Goal: Communication & Community: Answer question/provide support

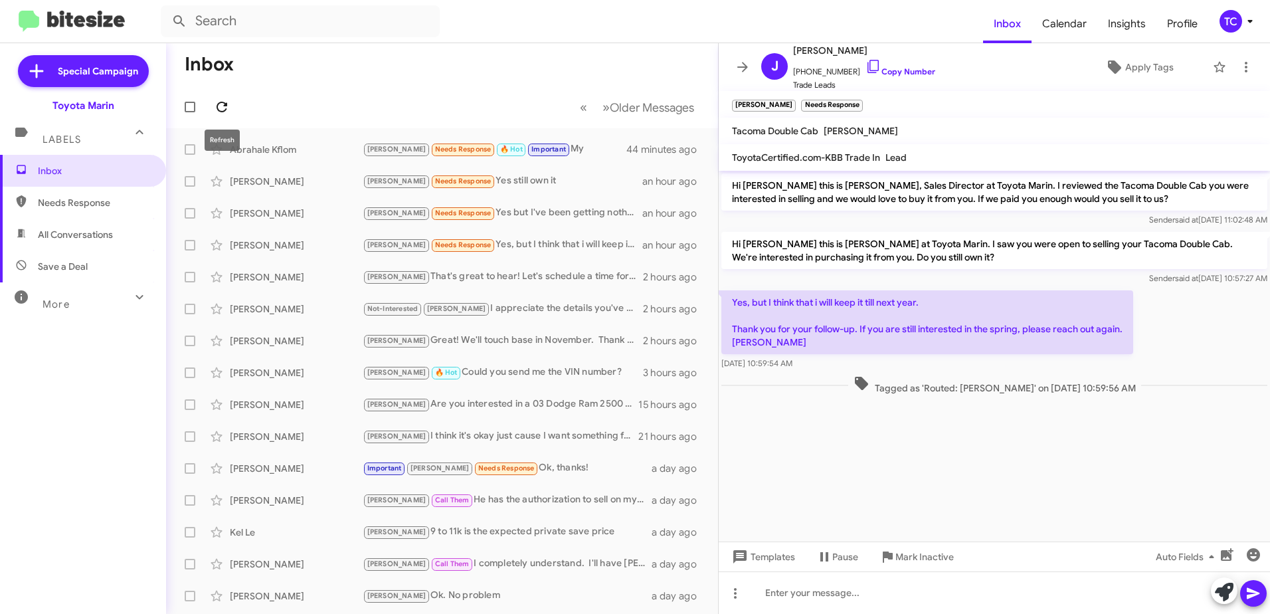
click at [222, 104] on icon at bounding box center [222, 107] width 16 height 16
click at [216, 104] on icon at bounding box center [222, 107] width 16 height 16
click at [224, 107] on icon at bounding box center [222, 107] width 16 height 16
click at [221, 110] on icon at bounding box center [222, 107] width 16 height 16
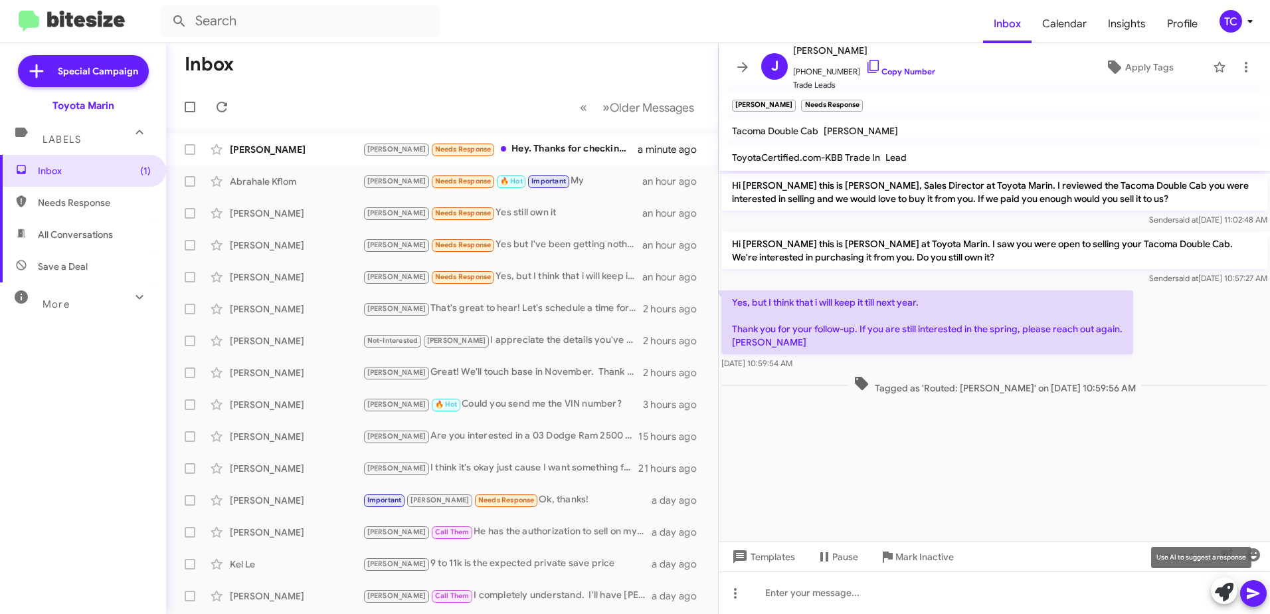
drag, startPoint x: 1221, startPoint y: 586, endPoint x: 979, endPoint y: 419, distance: 294.0
click at [1221, 586] on icon at bounding box center [1223, 591] width 19 height 19
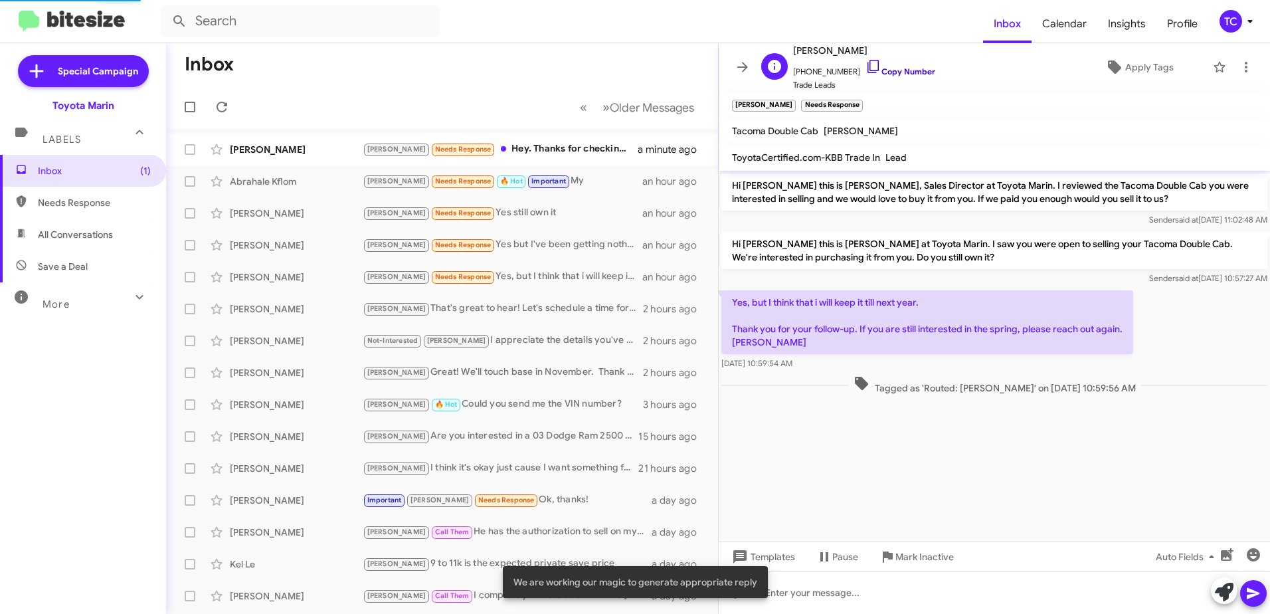
click at [867, 69] on icon at bounding box center [872, 66] width 11 height 13
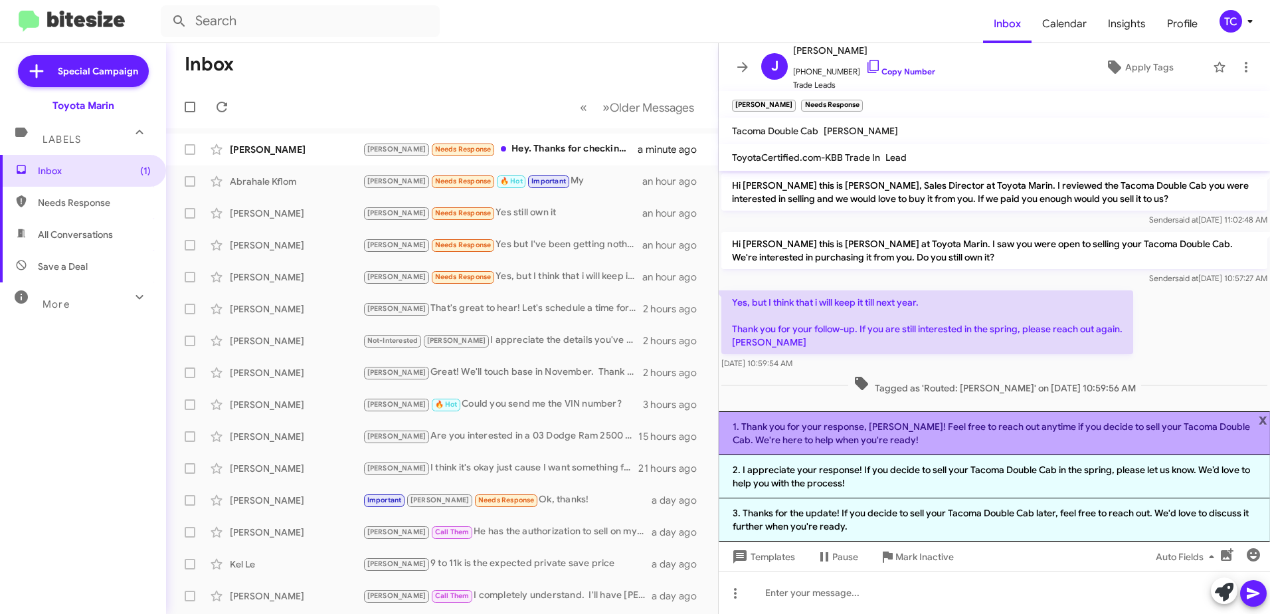
click at [947, 428] on li "1. Thank you for your response, [PERSON_NAME]! Feel free to reach out anytime i…" at bounding box center [993, 433] width 551 height 44
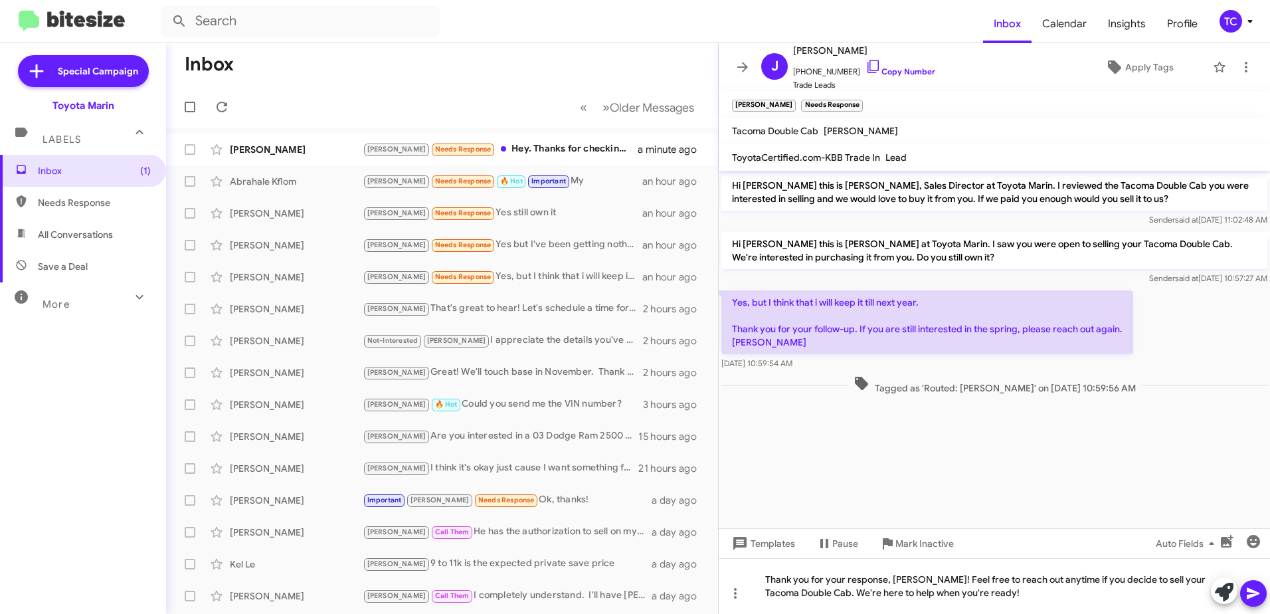
click at [1250, 593] on icon at bounding box center [1253, 593] width 16 height 16
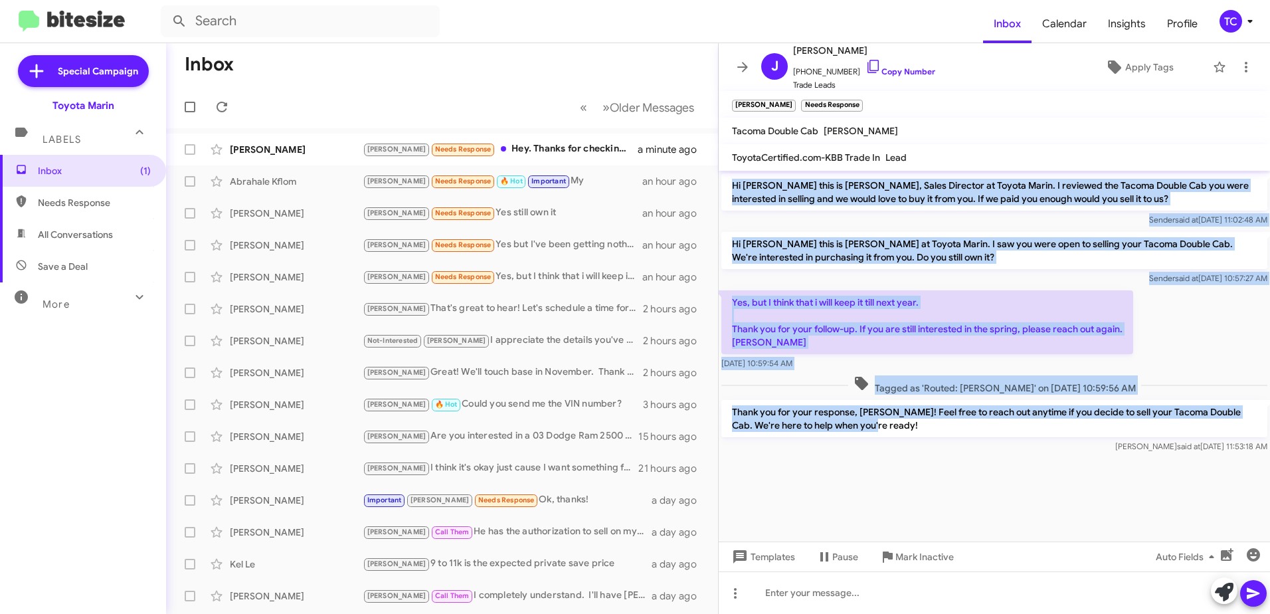
drag, startPoint x: 853, startPoint y: 442, endPoint x: 732, endPoint y: 191, distance: 279.2
click at [732, 191] on div "Hi [PERSON_NAME] this is [PERSON_NAME], Sales Director at Toyota Marin. I revie…" at bounding box center [993, 313] width 551 height 285
copy div "Hi [PERSON_NAME] this is [PERSON_NAME], Sales Director at Toyota Marin. I revie…"
click at [732, 64] on span at bounding box center [742, 67] width 27 height 16
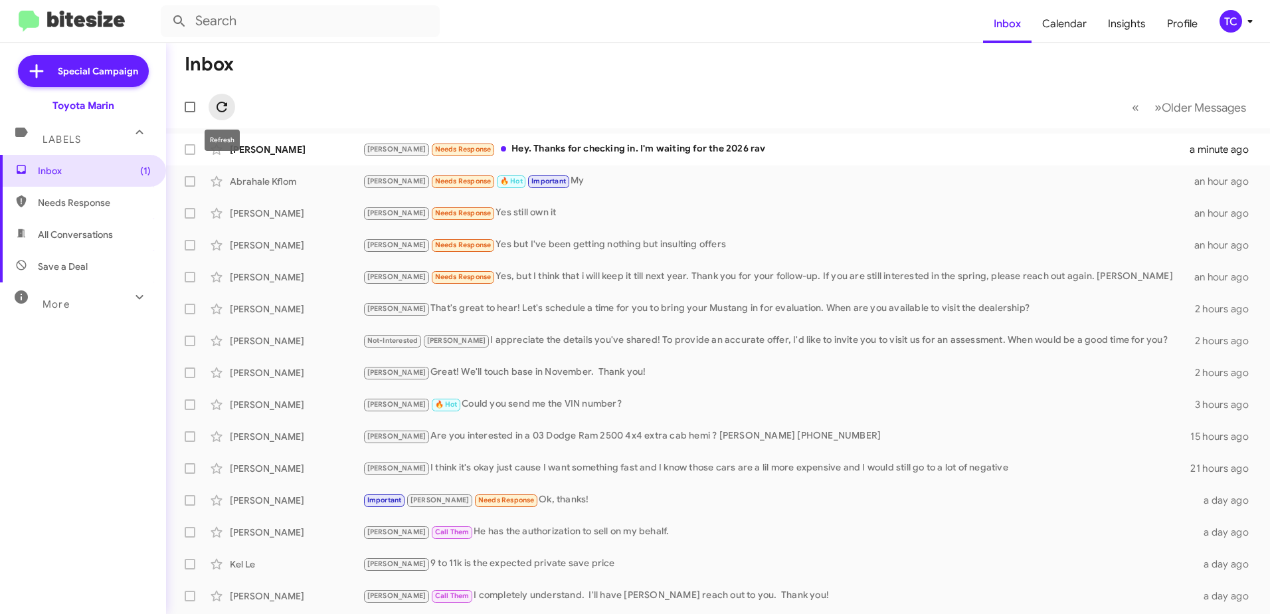
click at [227, 103] on icon at bounding box center [222, 107] width 16 height 16
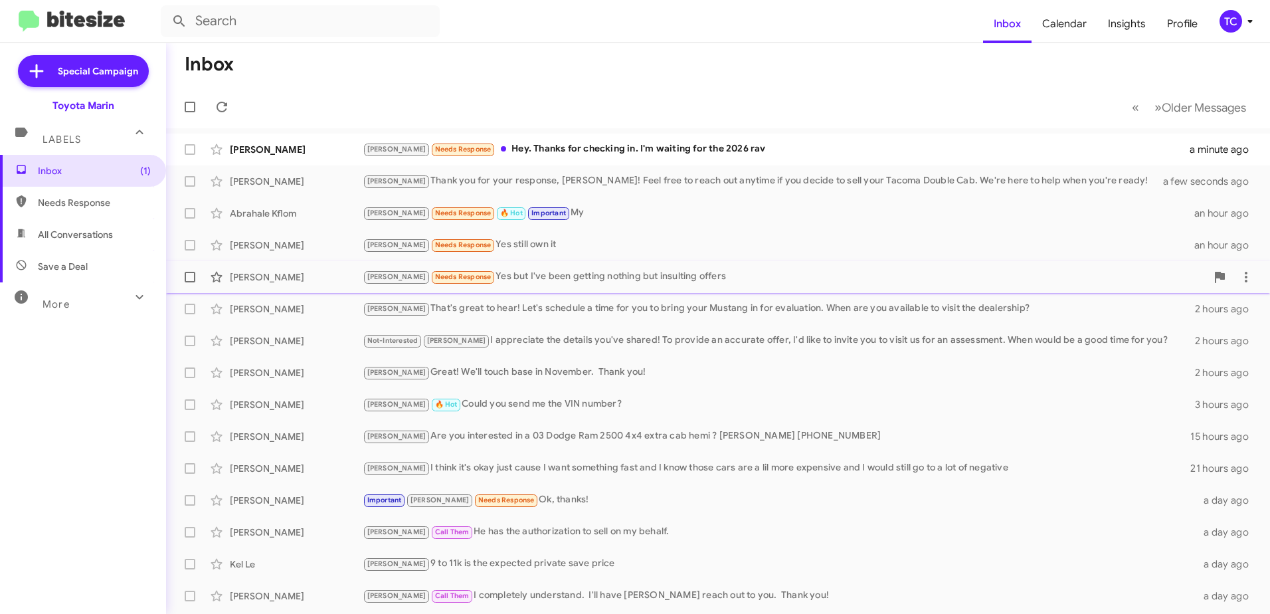
click at [530, 277] on div "[PERSON_NAME] Needs Response Yes but I've been getting nothing but insulting of…" at bounding box center [784, 276] width 843 height 15
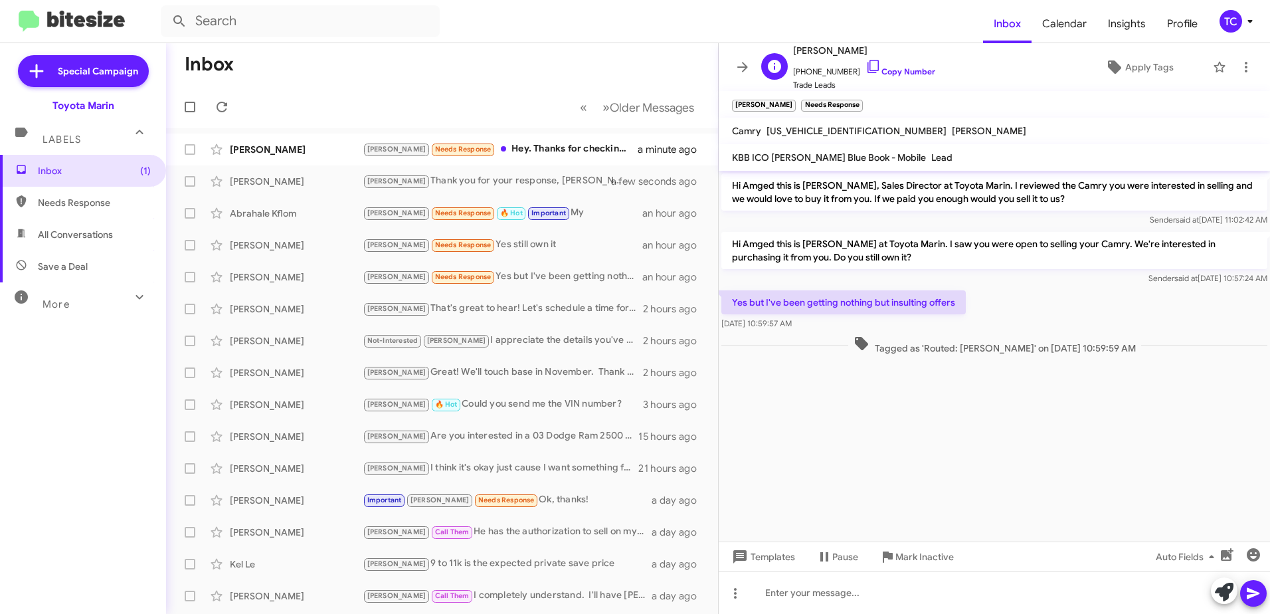
drag, startPoint x: 865, startPoint y: 63, endPoint x: 839, endPoint y: 64, distance: 25.9
click at [865, 63] on icon at bounding box center [873, 66] width 16 height 16
drag, startPoint x: 1222, startPoint y: 594, endPoint x: 1202, endPoint y: 571, distance: 30.1
click at [1222, 594] on icon at bounding box center [1223, 591] width 19 height 19
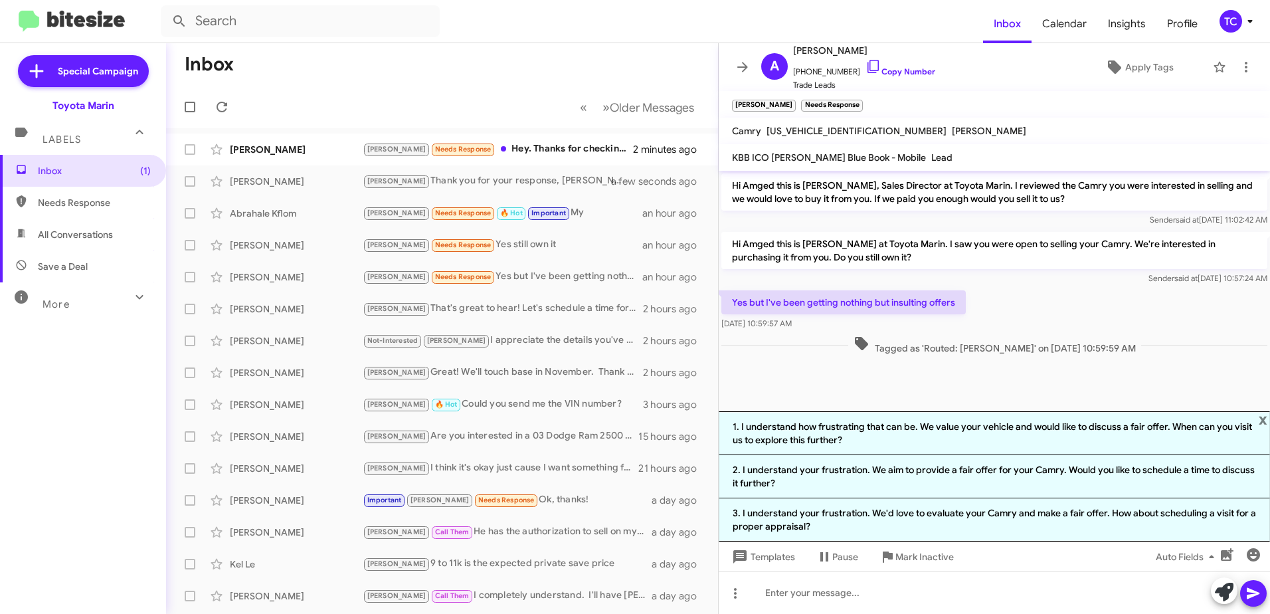
drag, startPoint x: 1005, startPoint y: 480, endPoint x: 836, endPoint y: 432, distance: 175.3
click at [1005, 480] on li "2. I understand your frustration. We aim to provide a fair offer for your Camry…" at bounding box center [993, 476] width 551 height 43
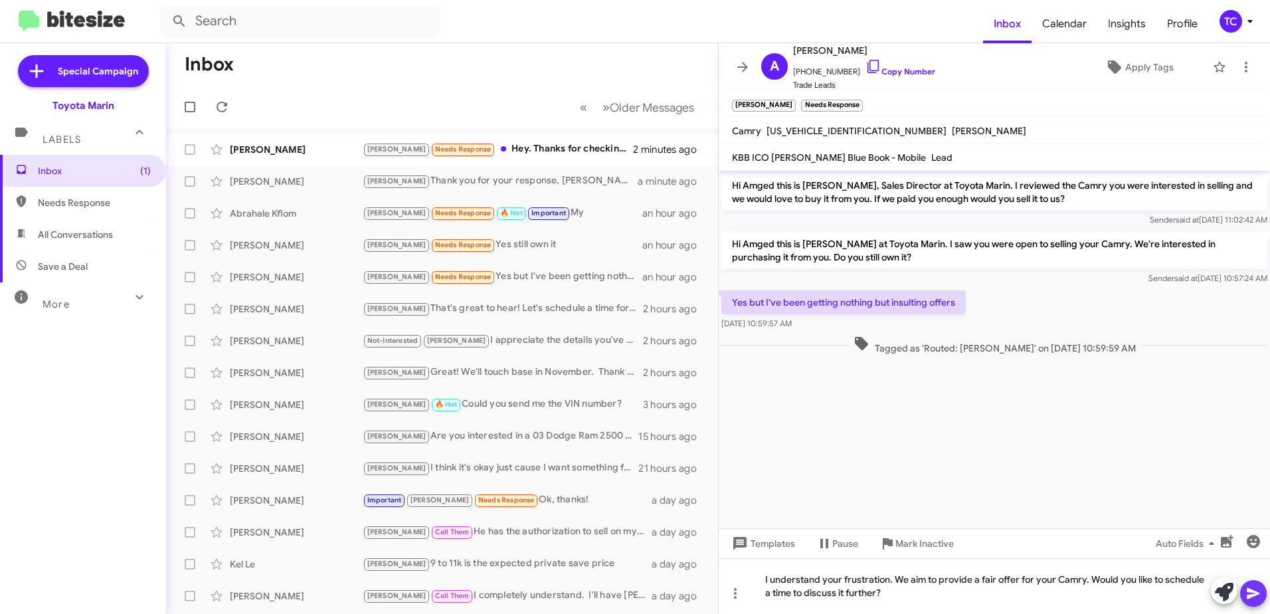
drag, startPoint x: 1252, startPoint y: 588, endPoint x: 1232, endPoint y: 577, distance: 22.9
click at [1252, 588] on icon at bounding box center [1253, 593] width 16 height 16
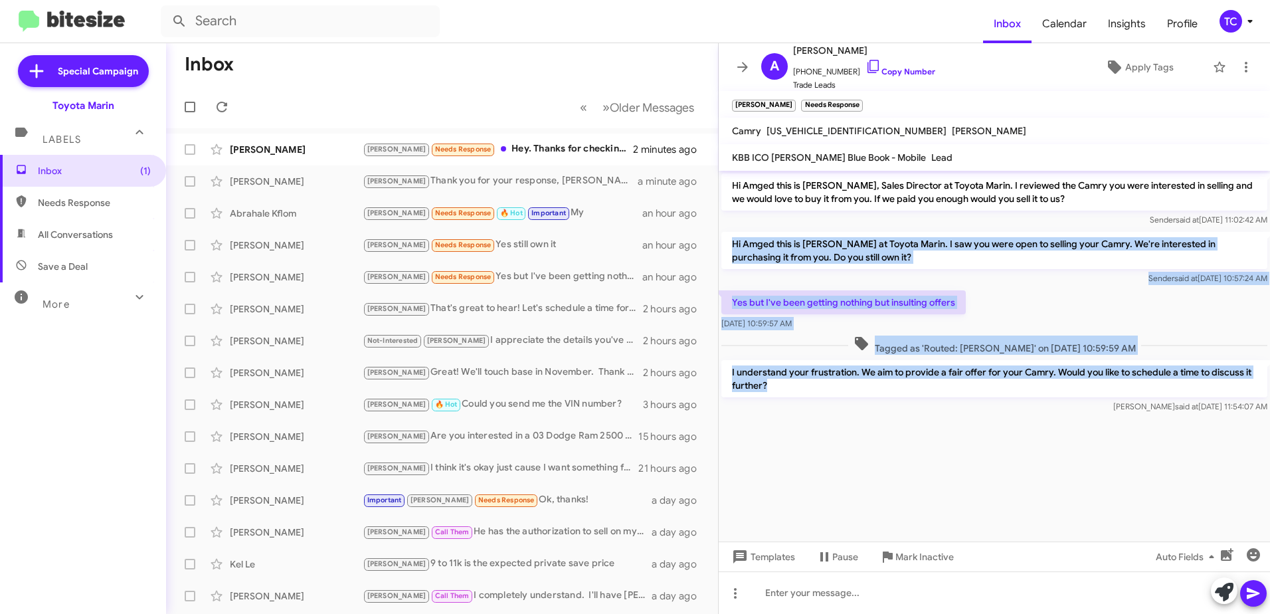
drag, startPoint x: 786, startPoint y: 387, endPoint x: 732, endPoint y: 250, distance: 147.6
click at [732, 250] on div "Hi Amged this is [PERSON_NAME], Sales Director at Toyota Marin. I reviewed the …" at bounding box center [993, 293] width 551 height 245
copy div "Hi Amged this is [PERSON_NAME] at Toyota Marin. I saw you were open to selling …"
click at [741, 68] on icon at bounding box center [742, 67] width 16 height 16
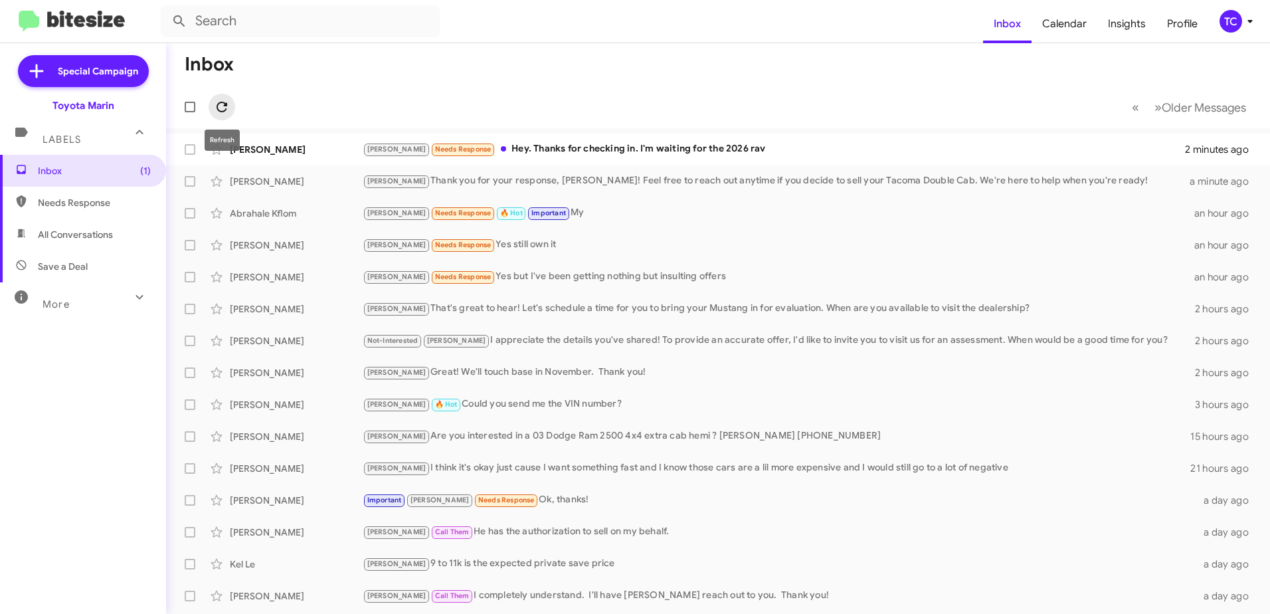
click at [223, 108] on icon at bounding box center [222, 107] width 16 height 16
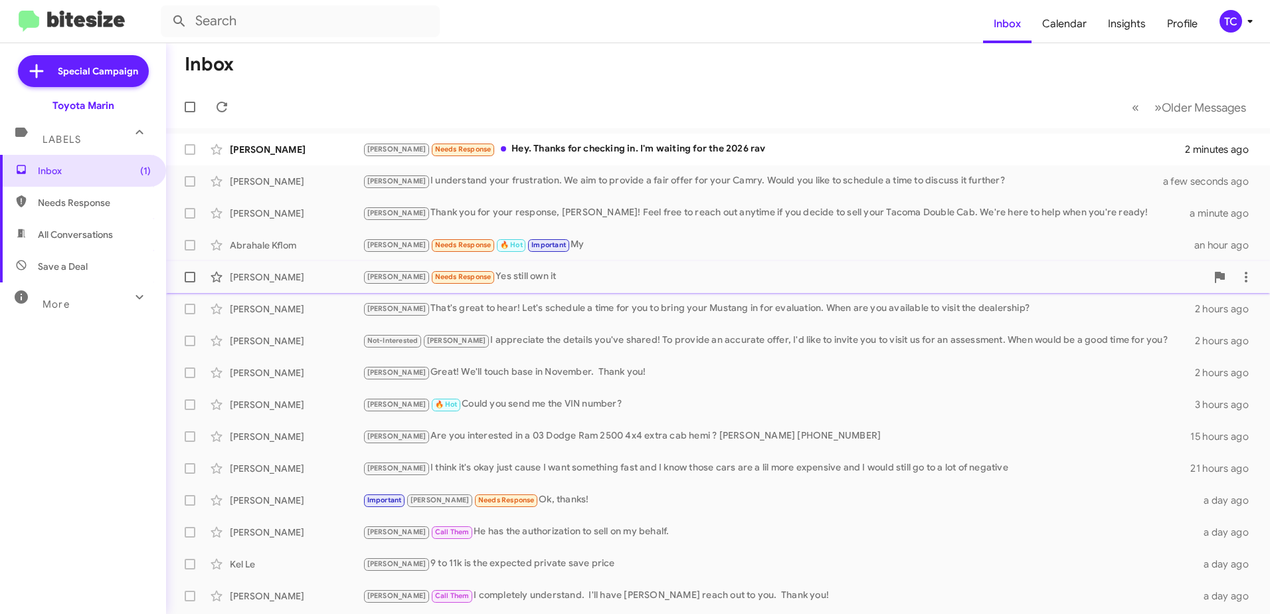
click at [511, 276] on div "[PERSON_NAME] Needs Response Yes still own it" at bounding box center [784, 276] width 843 height 15
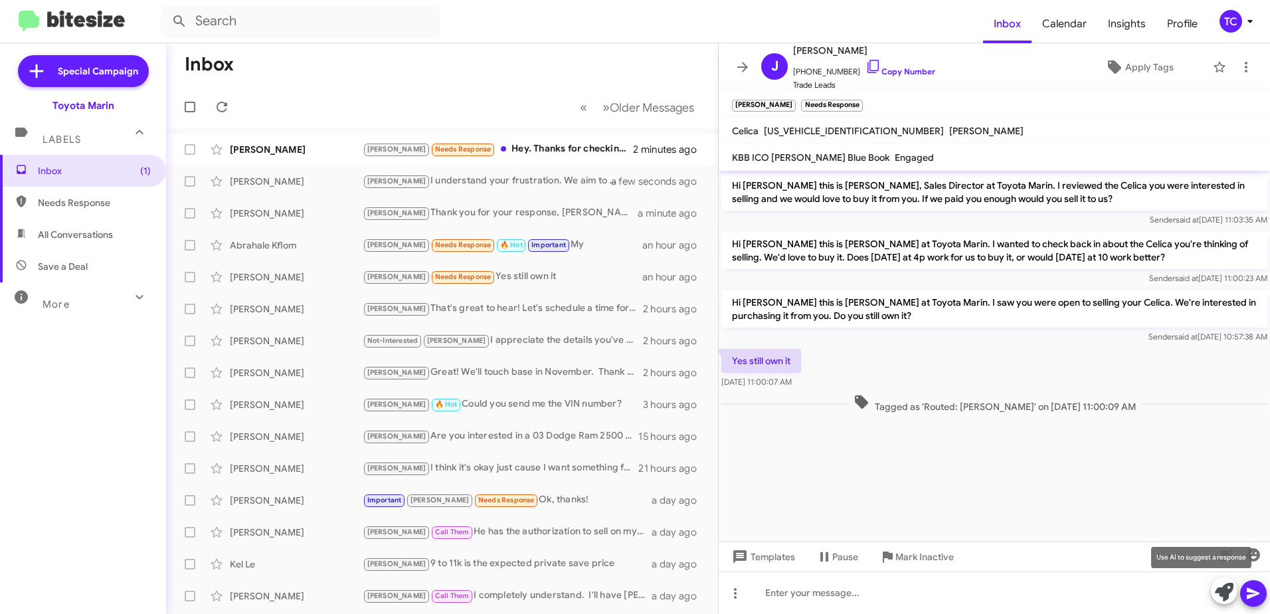
click at [1218, 588] on icon at bounding box center [1223, 591] width 19 height 19
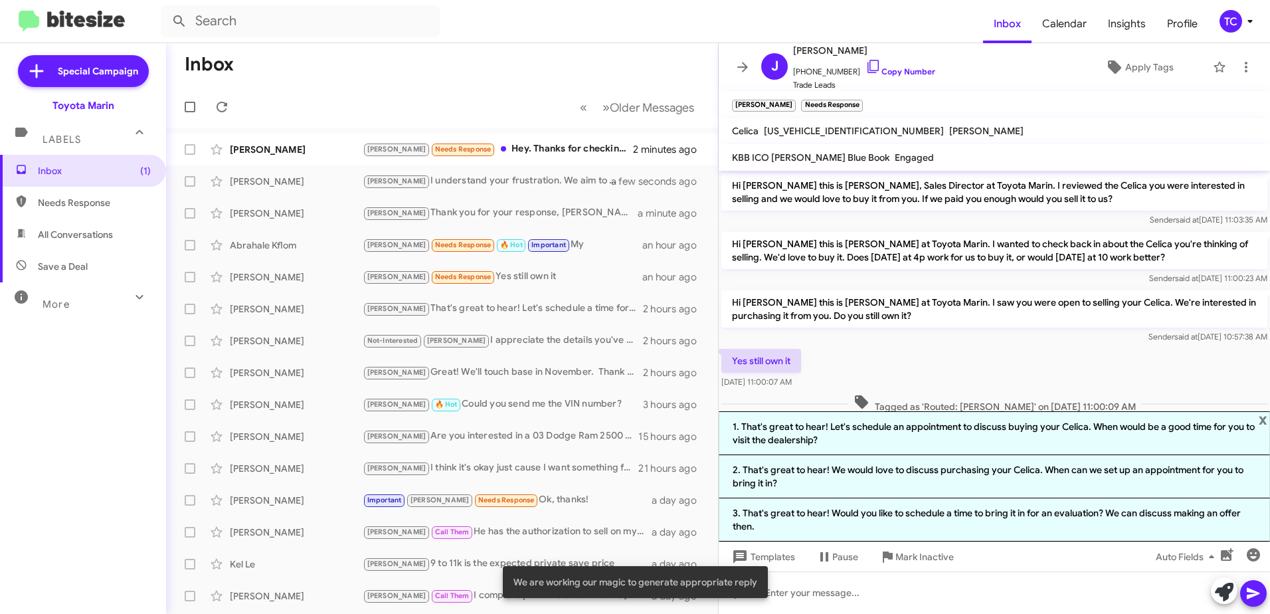
drag, startPoint x: 860, startPoint y: 66, endPoint x: 756, endPoint y: 32, distance: 109.2
click at [865, 66] on icon at bounding box center [873, 66] width 16 height 16
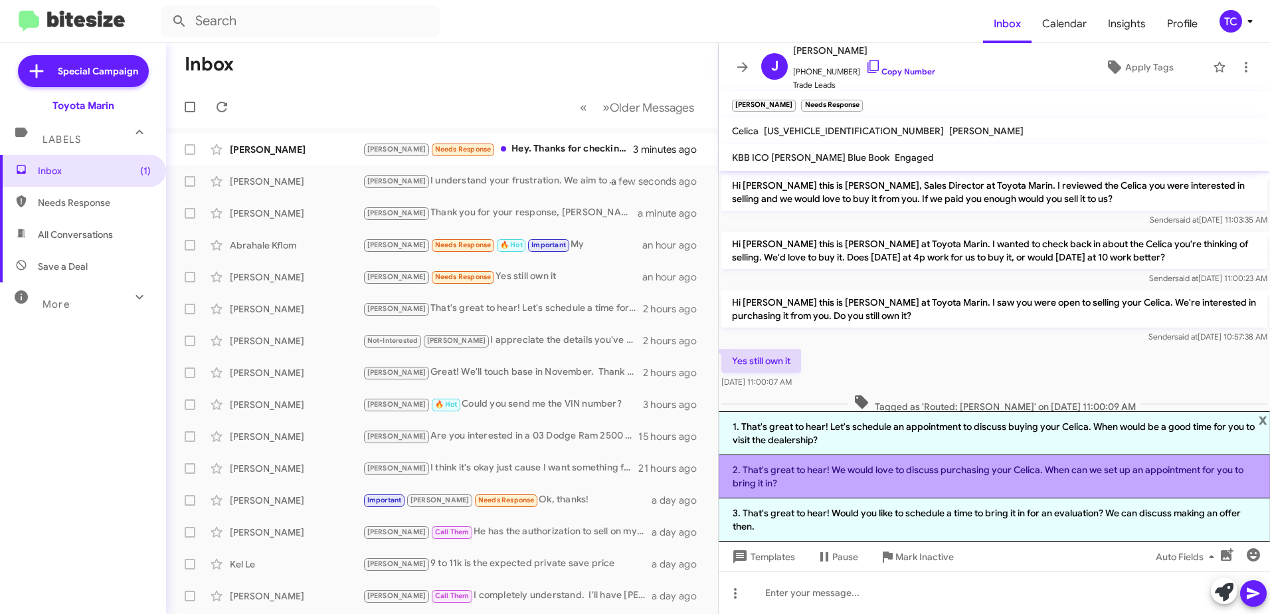
click at [1108, 472] on li "2. That's great to hear! We would love to discuss purchasing your Celica. When …" at bounding box center [993, 476] width 551 height 43
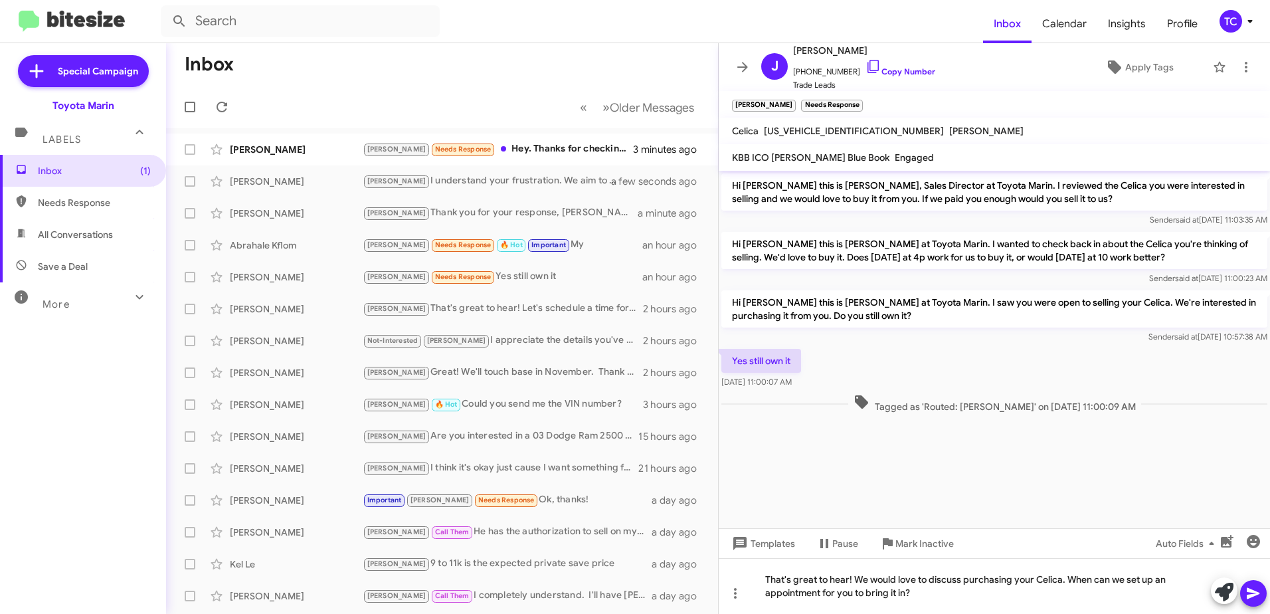
click at [1259, 590] on icon at bounding box center [1253, 593] width 16 height 16
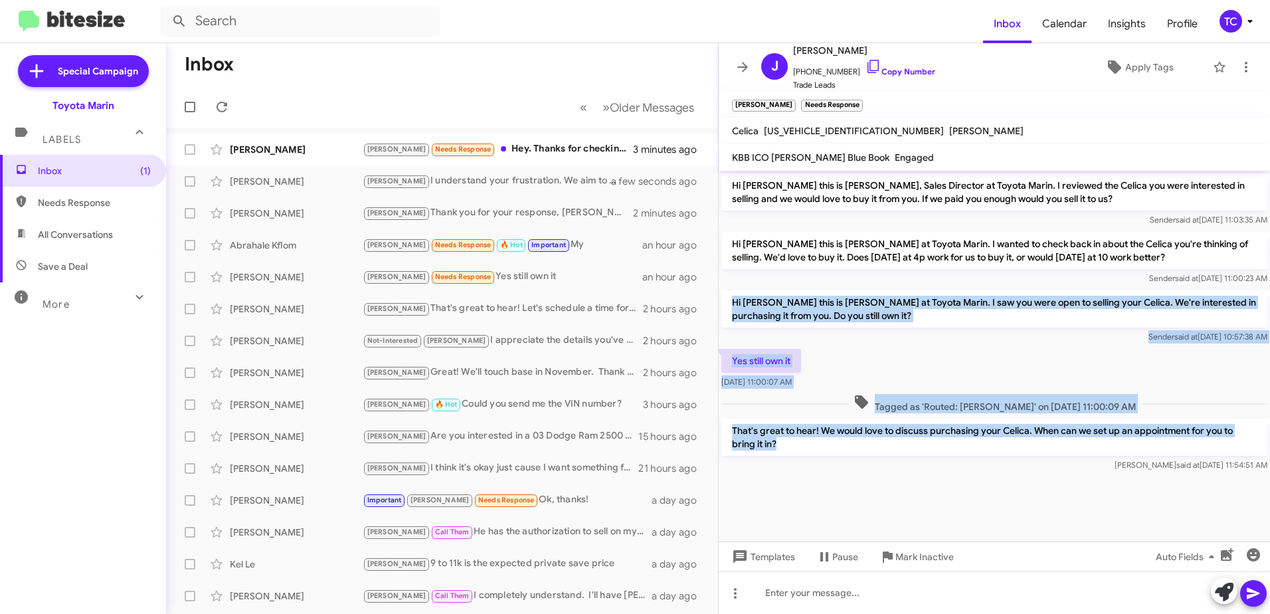
drag, startPoint x: 794, startPoint y: 444, endPoint x: 728, endPoint y: 298, distance: 160.5
click at [728, 298] on div "Hi [PERSON_NAME] this is [PERSON_NAME], Sales Director at Toyota Marin. I revie…" at bounding box center [993, 322] width 551 height 303
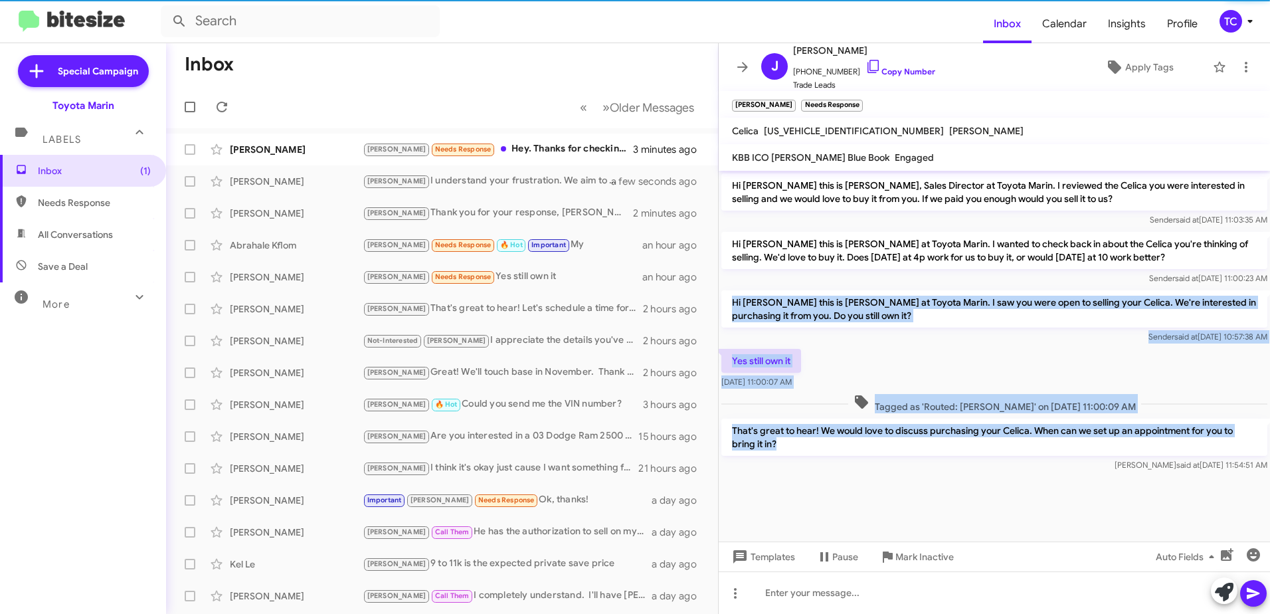
copy div "Hi [PERSON_NAME] this is [PERSON_NAME] at Toyota Marin. I saw you were open to …"
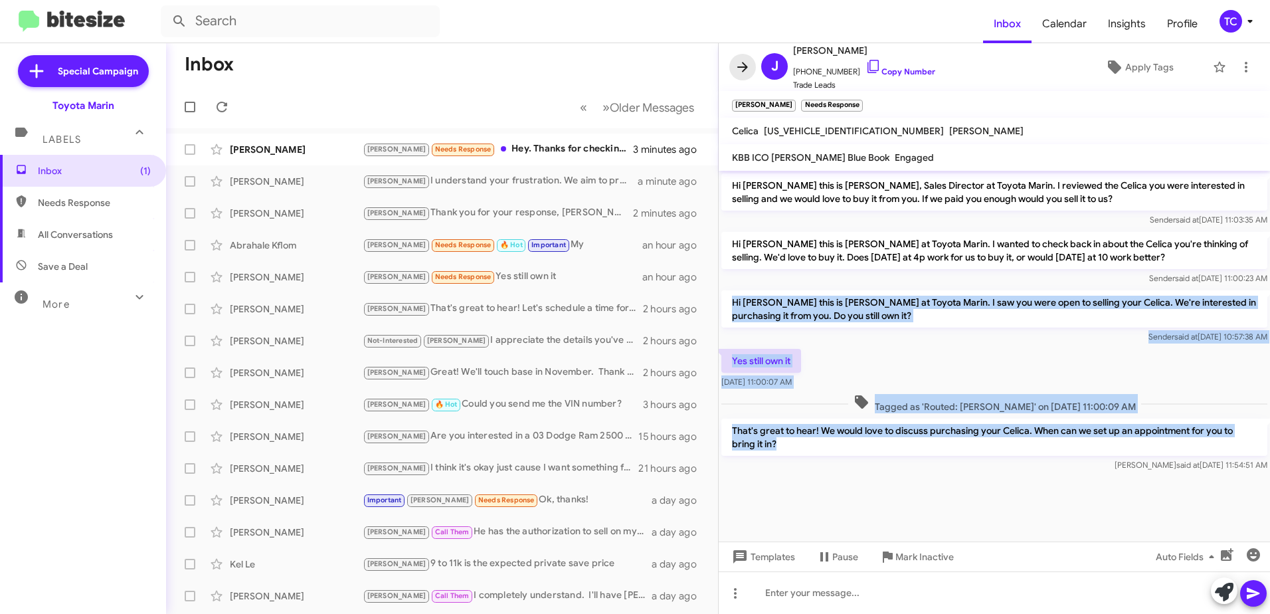
click at [747, 59] on icon at bounding box center [742, 67] width 16 height 16
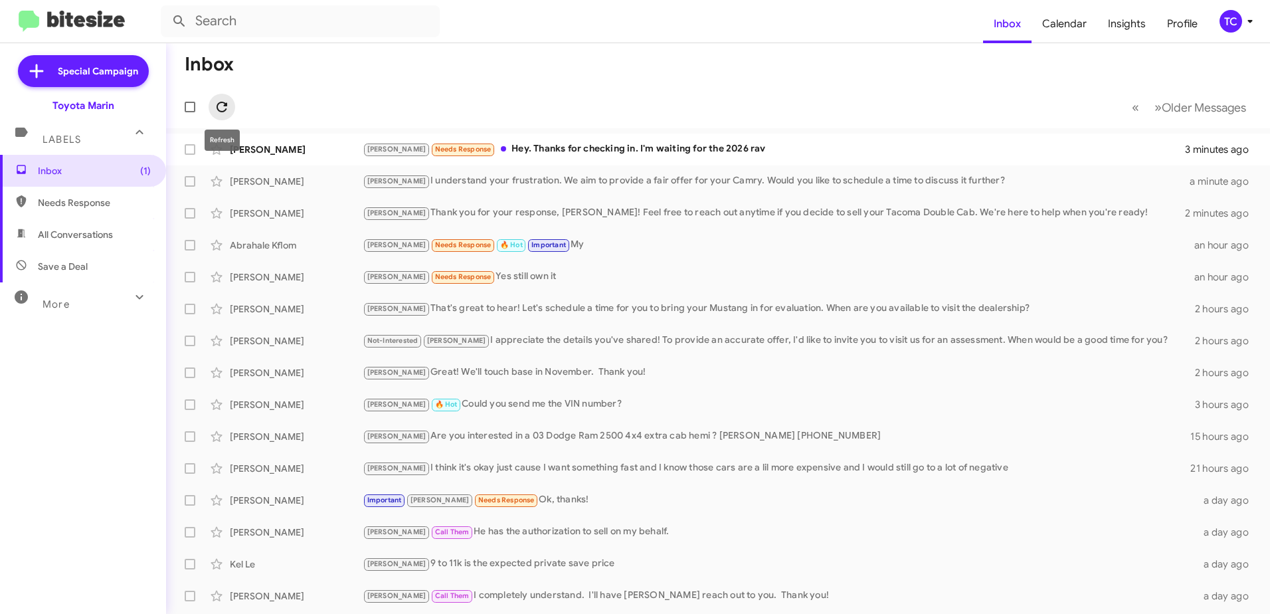
click at [228, 104] on icon at bounding box center [222, 107] width 16 height 16
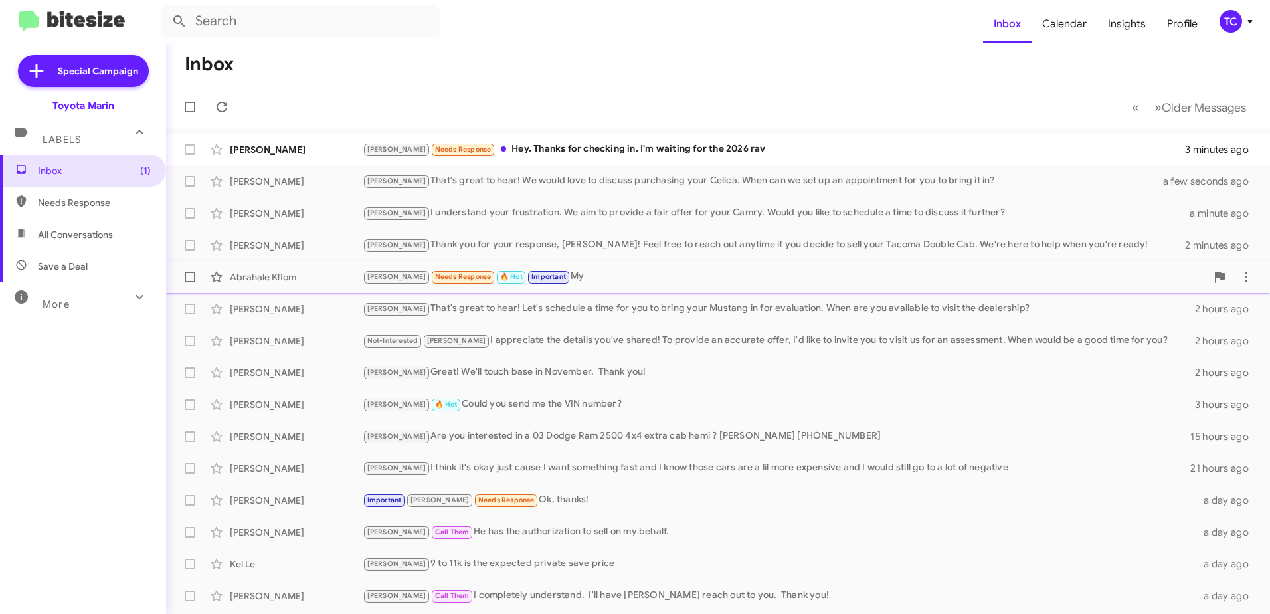
click at [580, 275] on div "[PERSON_NAME] Needs Response 🔥 Hot Important My" at bounding box center [784, 276] width 843 height 15
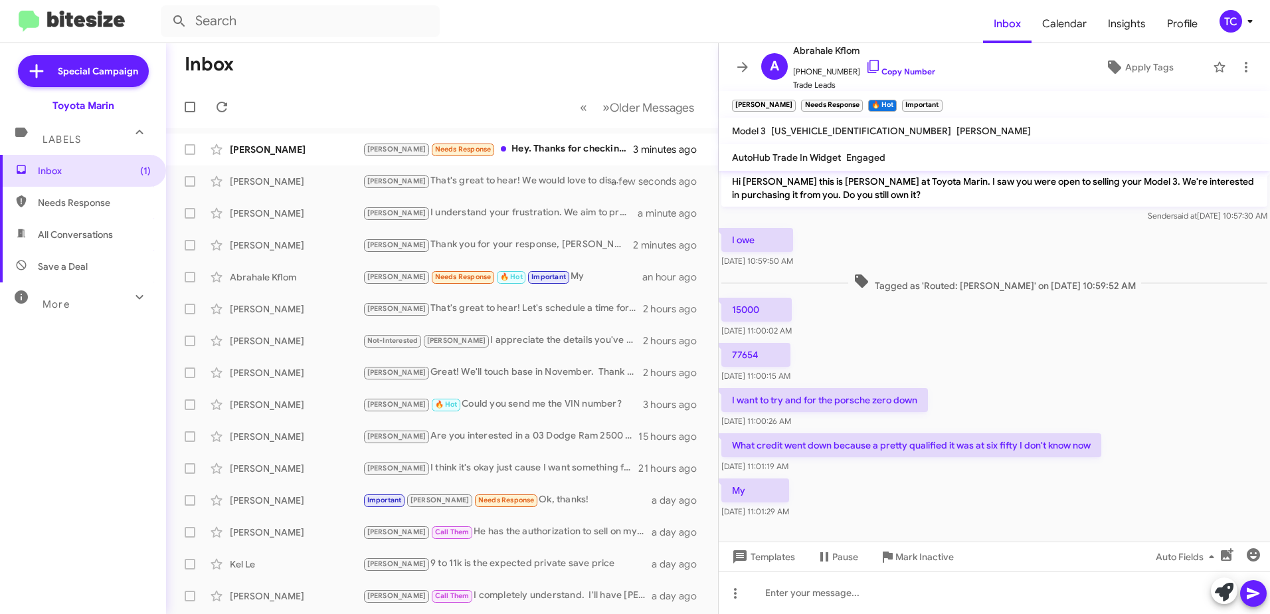
scroll to position [72, 0]
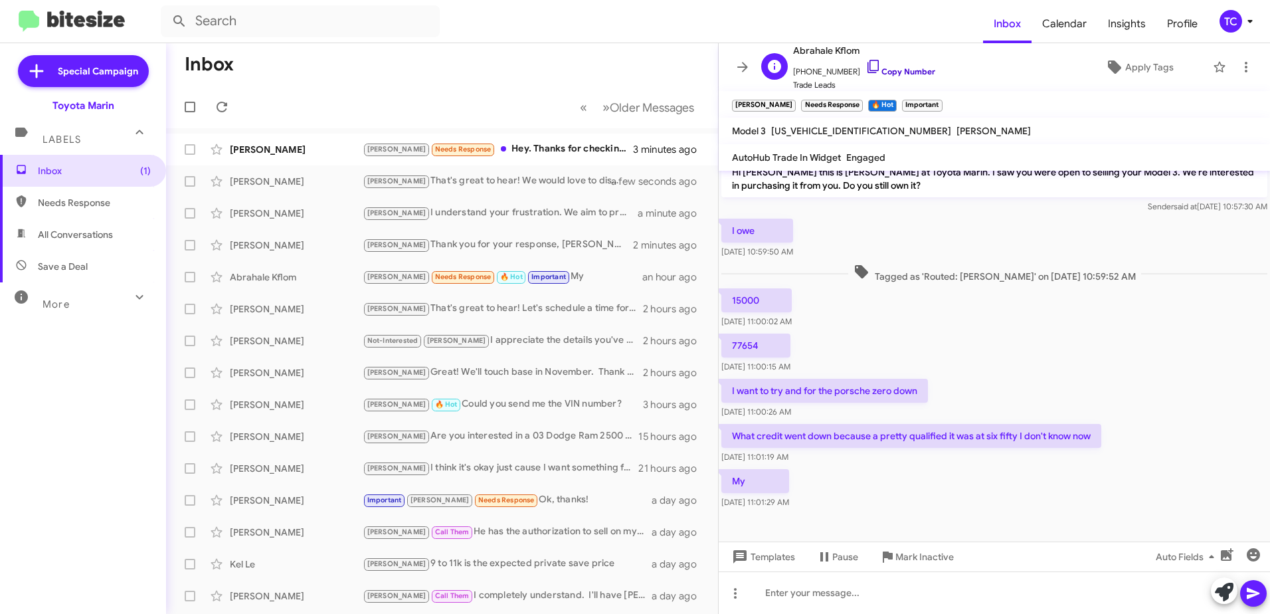
click at [867, 70] on icon at bounding box center [872, 66] width 11 height 13
click at [1239, 65] on icon at bounding box center [1246, 67] width 16 height 16
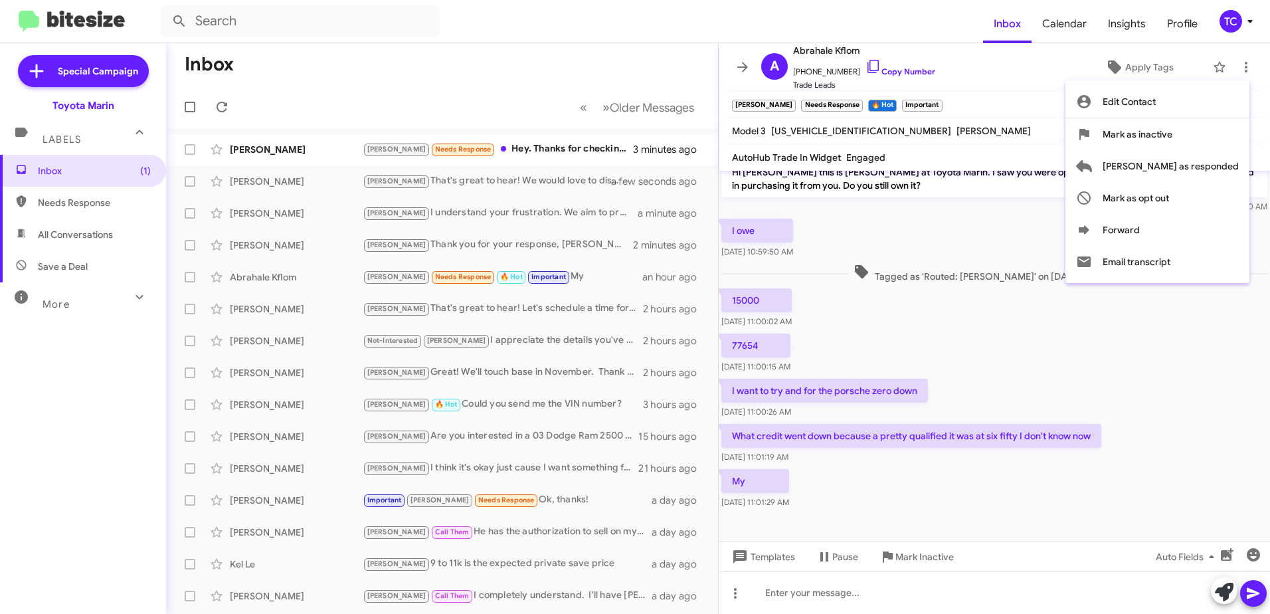
click at [878, 582] on div at bounding box center [635, 307] width 1270 height 614
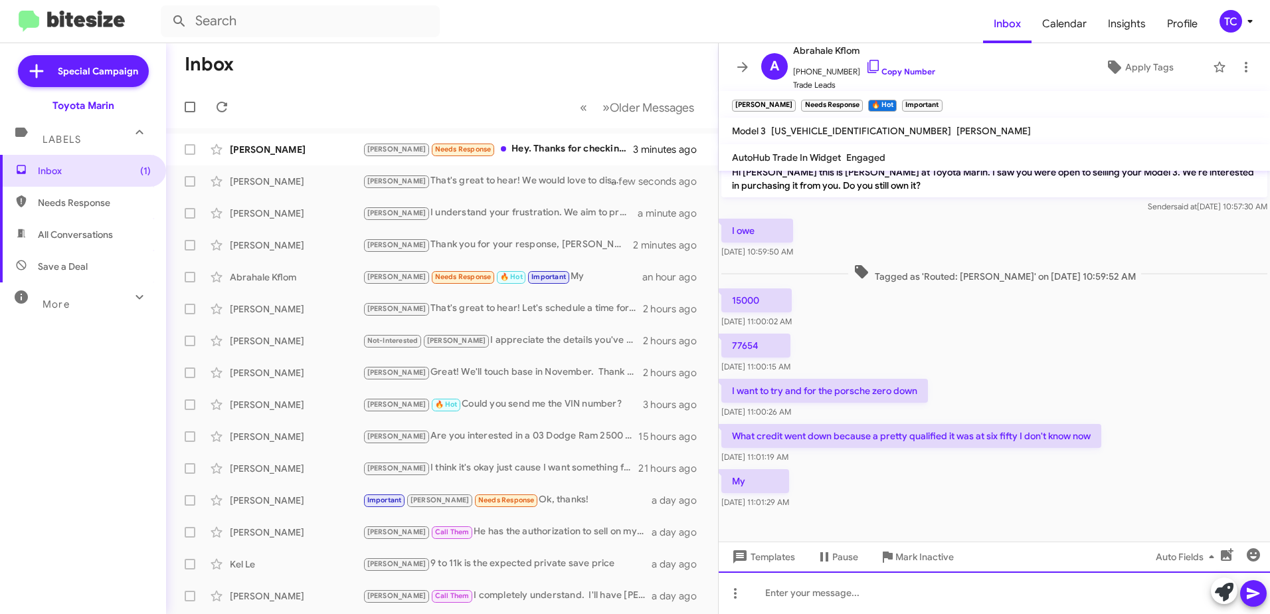
click at [874, 586] on div at bounding box center [993, 592] width 551 height 42
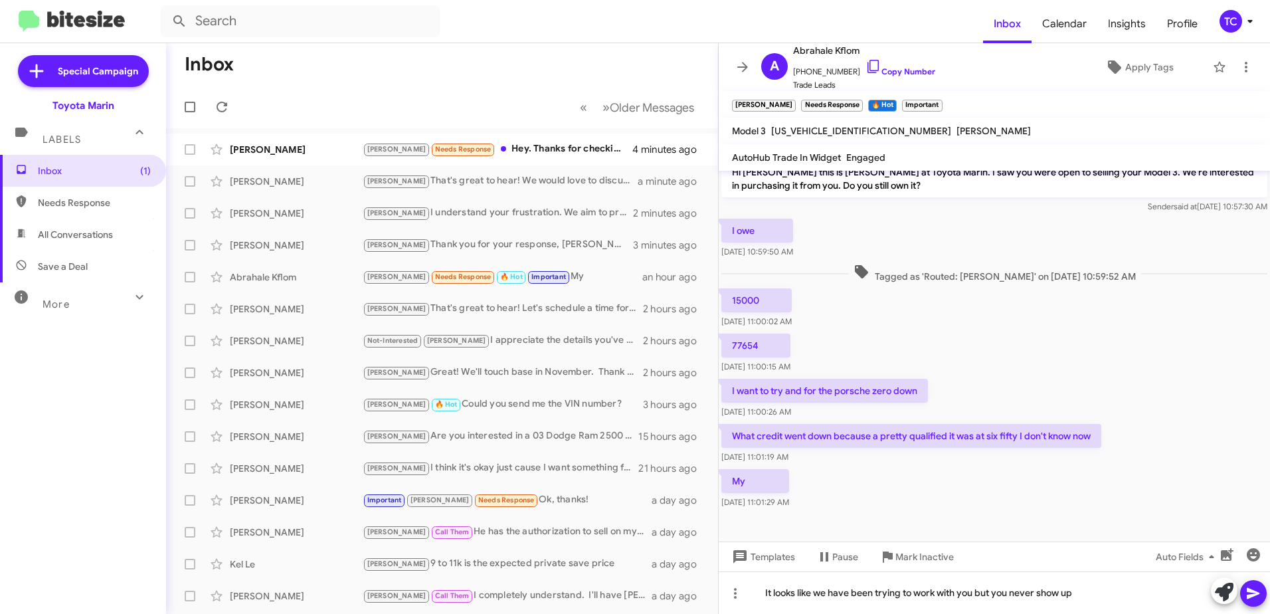
click at [1256, 596] on icon at bounding box center [1253, 593] width 16 height 16
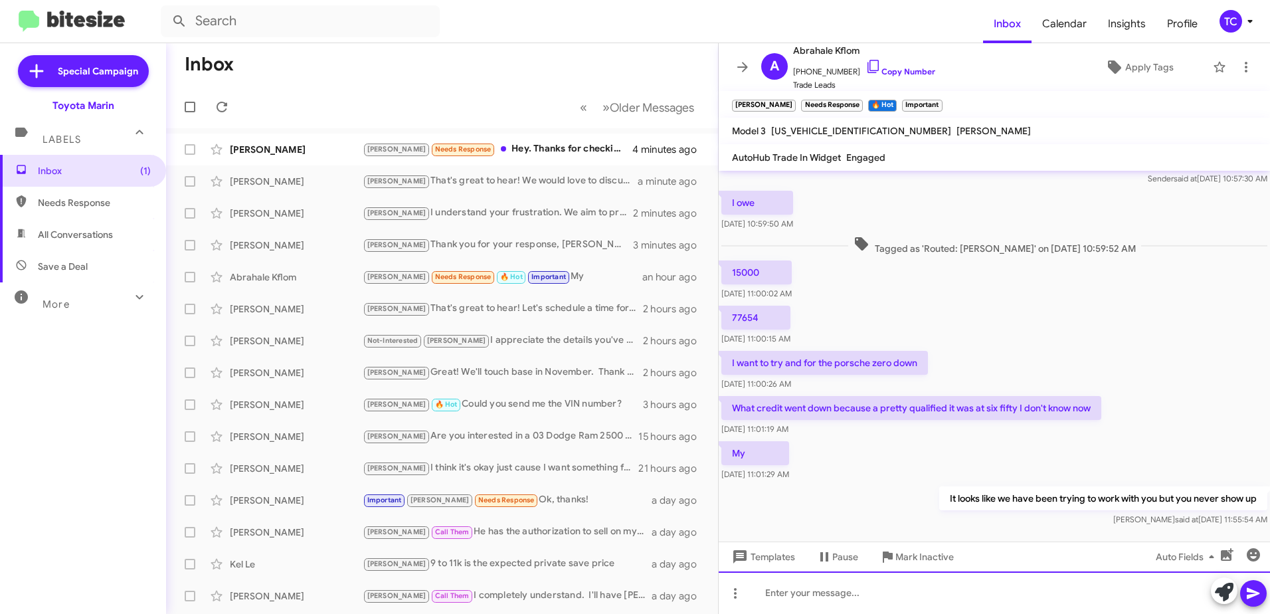
scroll to position [120, 0]
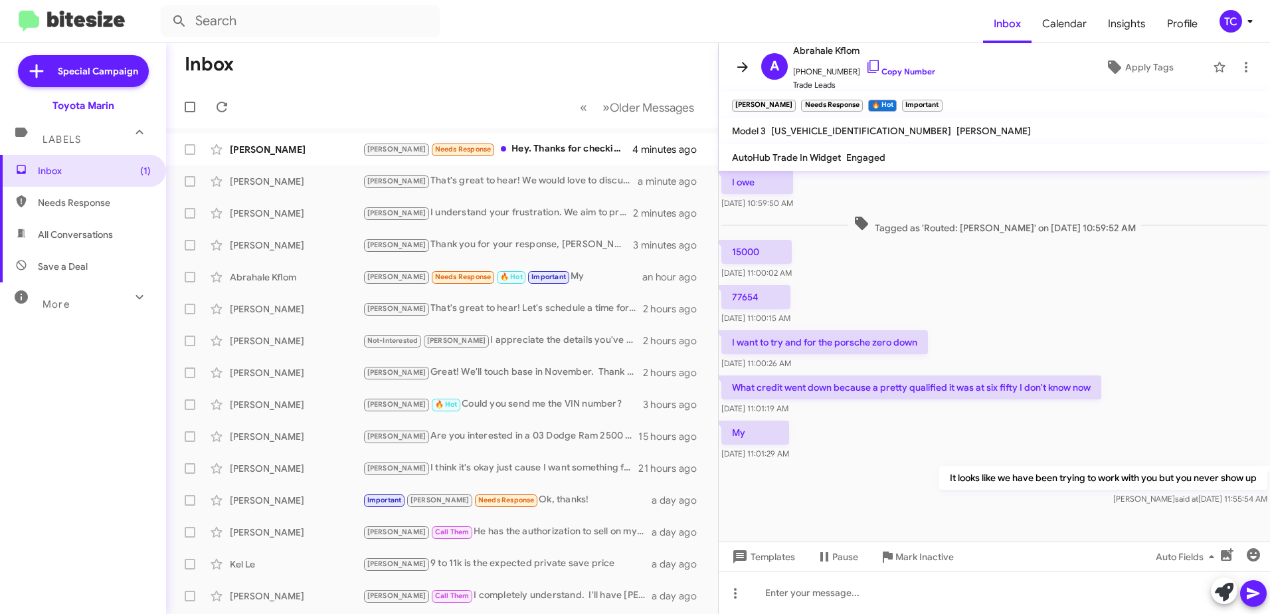
click at [740, 66] on icon at bounding box center [742, 67] width 16 height 16
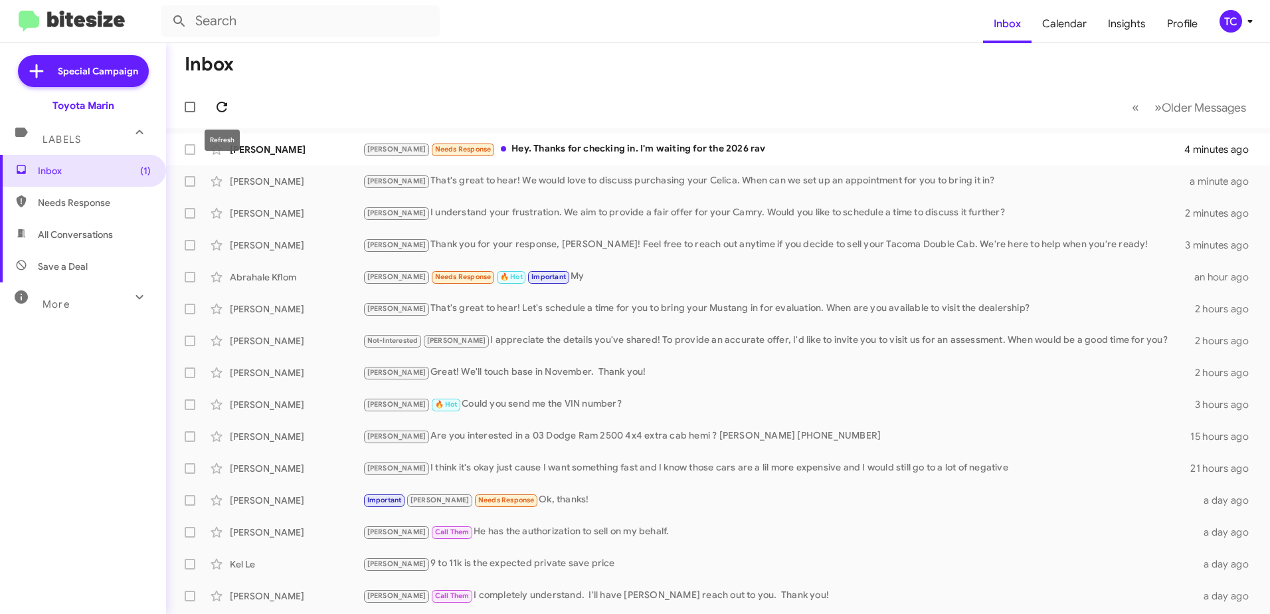
click at [218, 104] on icon at bounding box center [221, 107] width 11 height 11
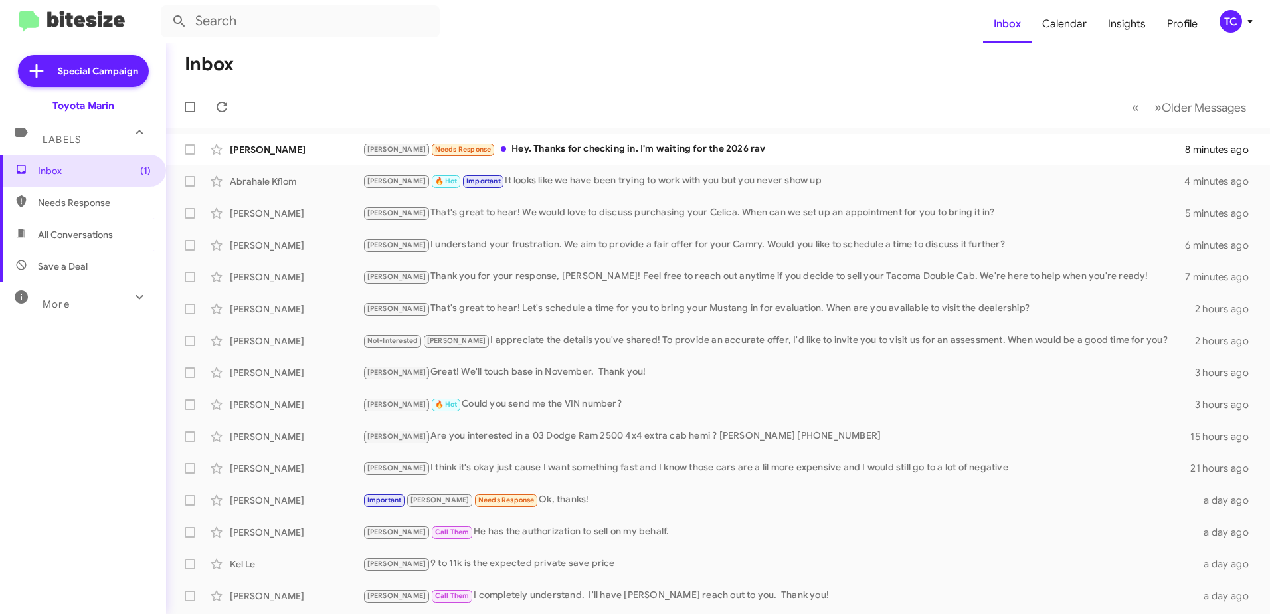
drag, startPoint x: 140, startPoint y: 27, endPoint x: 39, endPoint y: 15, distance: 101.7
click at [39, 15] on div at bounding box center [84, 22] width 153 height 22
drag, startPoint x: 868, startPoint y: 24, endPoint x: 894, endPoint y: 27, distance: 25.4
click at [869, 24] on form at bounding box center [572, 21] width 822 height 32
click at [222, 98] on button at bounding box center [221, 107] width 27 height 27
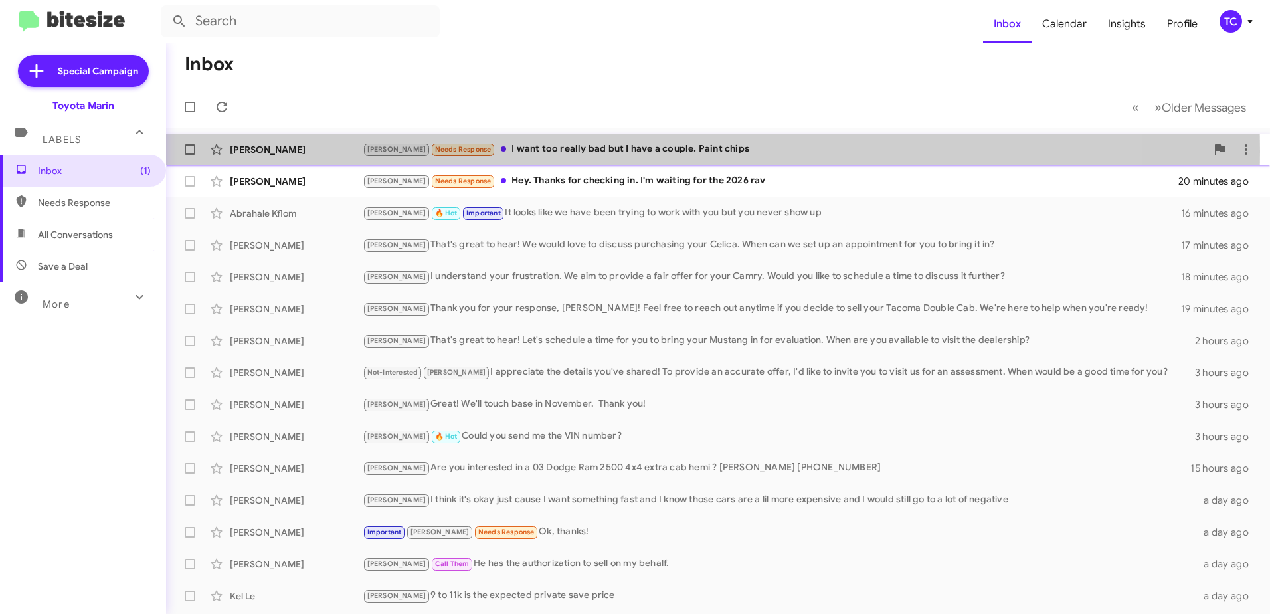
click at [526, 151] on div "[PERSON_NAME] Needs Response I want too really bad but I have a couple. Paint c…" at bounding box center [784, 148] width 843 height 15
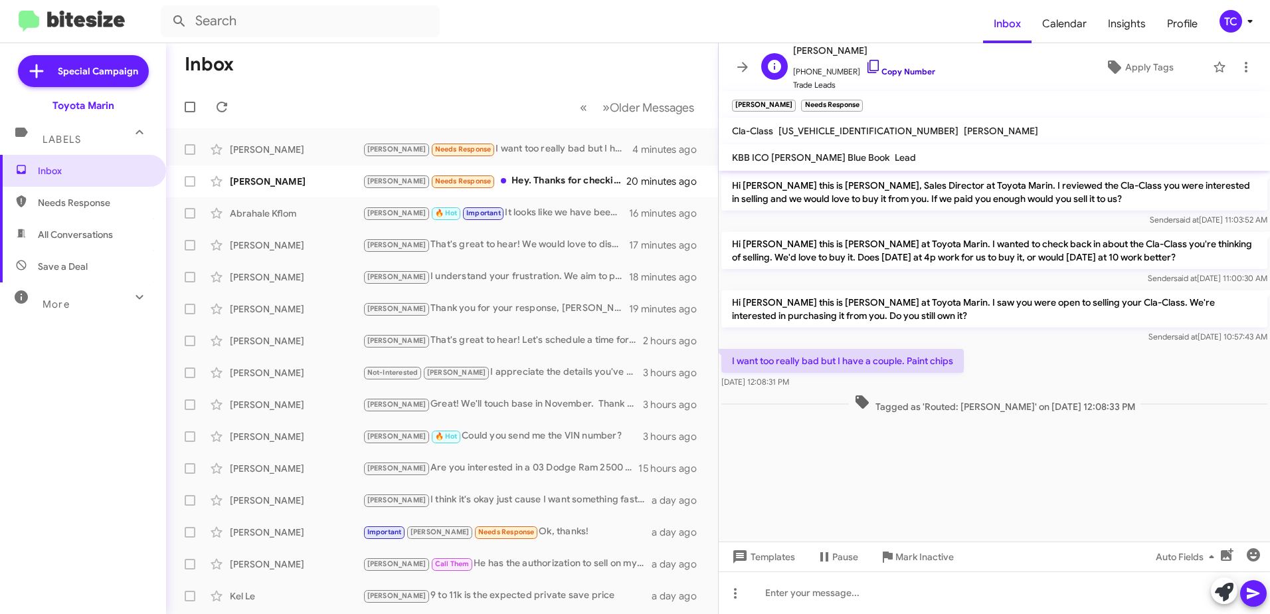
click at [865, 64] on icon at bounding box center [873, 66] width 16 height 16
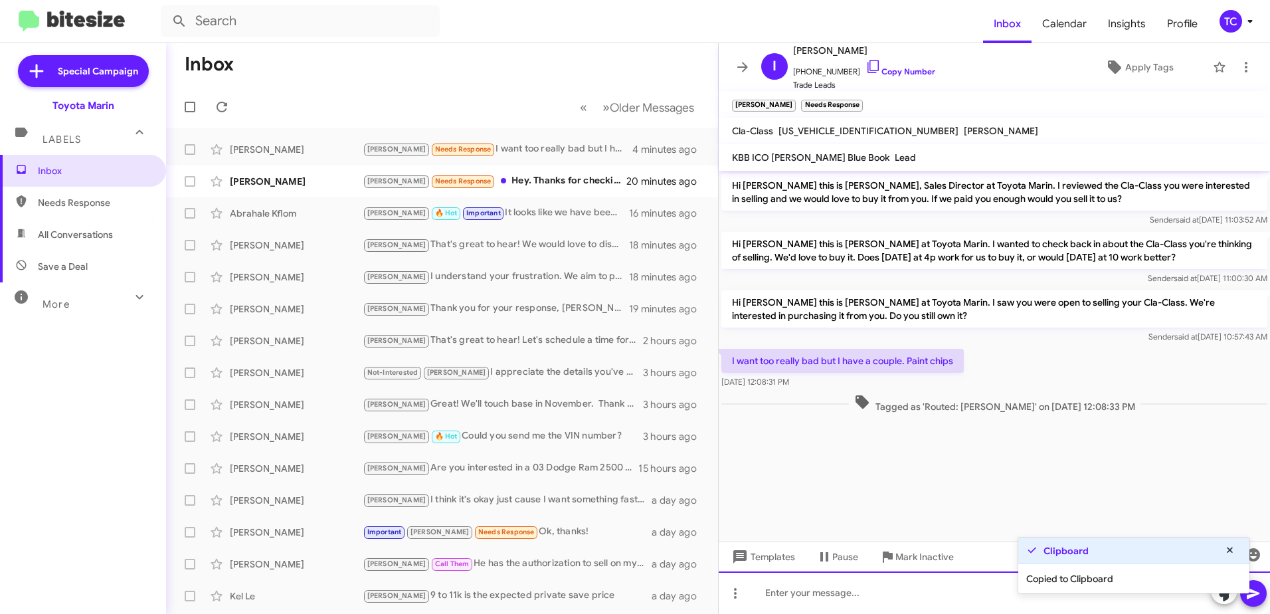
drag, startPoint x: 957, startPoint y: 606, endPoint x: 1047, endPoint y: 608, distance: 90.3
click at [961, 608] on div at bounding box center [993, 592] width 551 height 42
click at [1225, 597] on icon at bounding box center [1223, 591] width 19 height 19
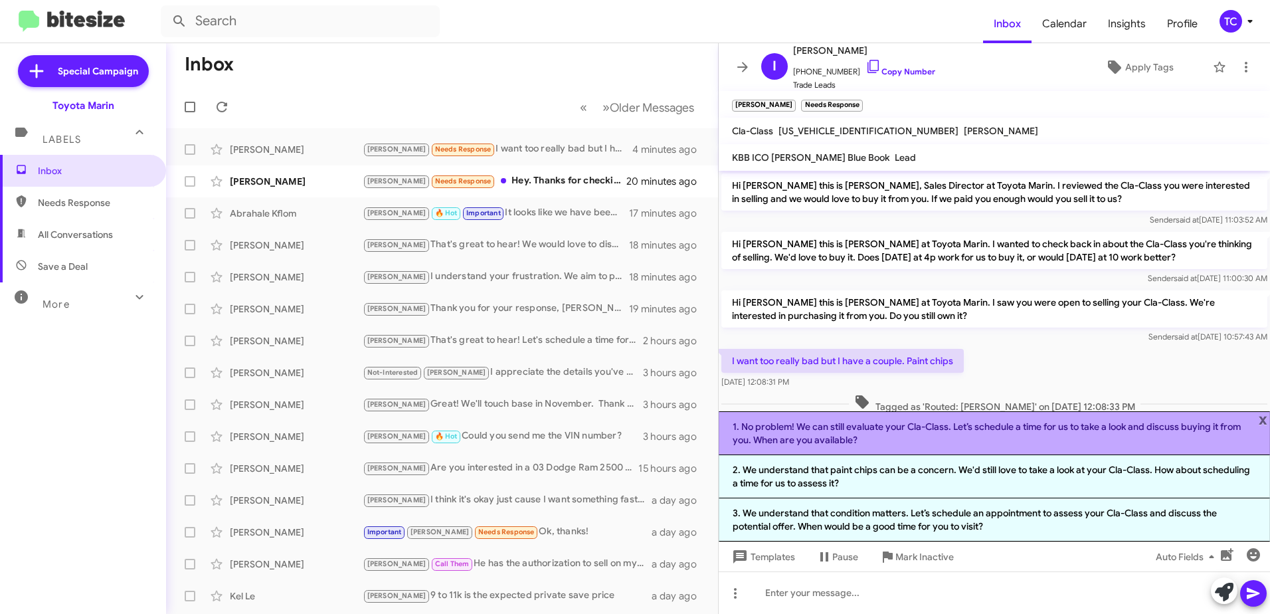
click at [1062, 436] on li "1. No problem! We can still evaluate your Cla-Class. Let’s schedule a time for …" at bounding box center [993, 433] width 551 height 44
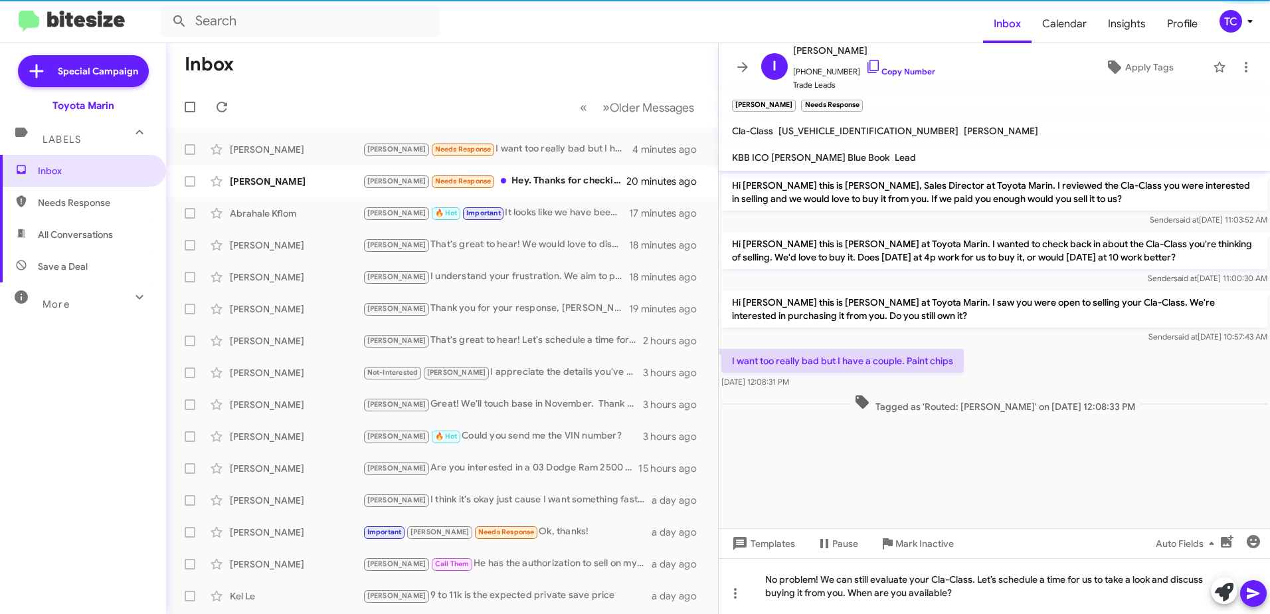
click at [1263, 592] on button at bounding box center [1253, 593] width 27 height 27
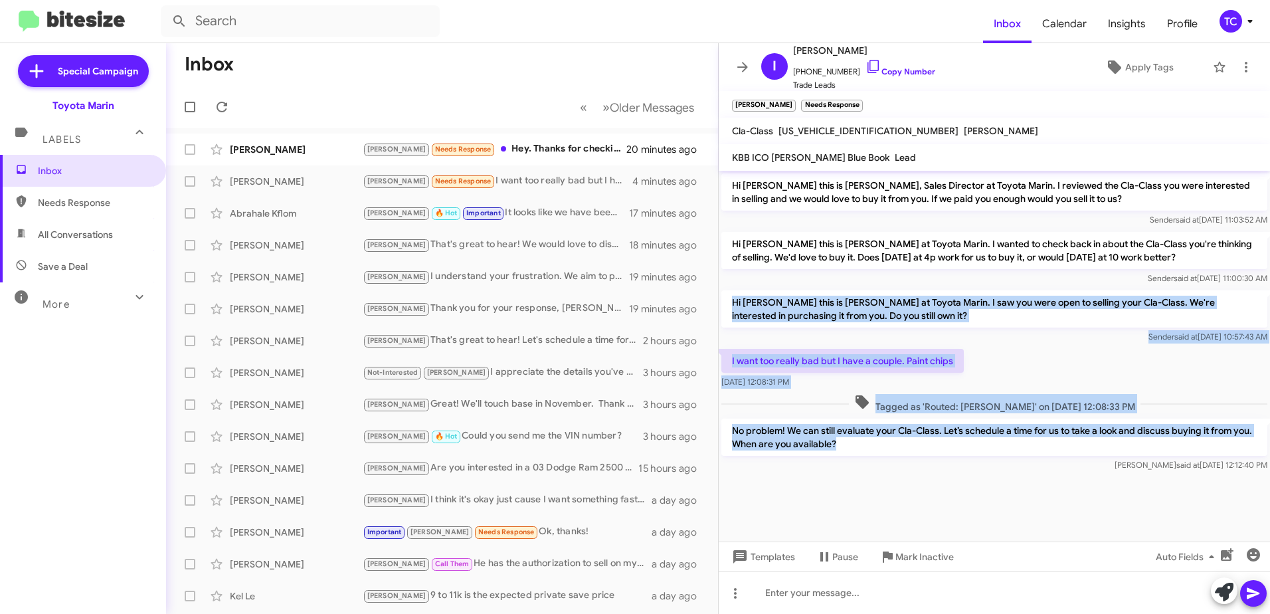
drag, startPoint x: 863, startPoint y: 444, endPoint x: 734, endPoint y: 306, distance: 188.4
click at [734, 306] on div "Hi [PERSON_NAME] this is [PERSON_NAME], Sales Director at Toyota Marin. I revie…" at bounding box center [993, 322] width 551 height 303
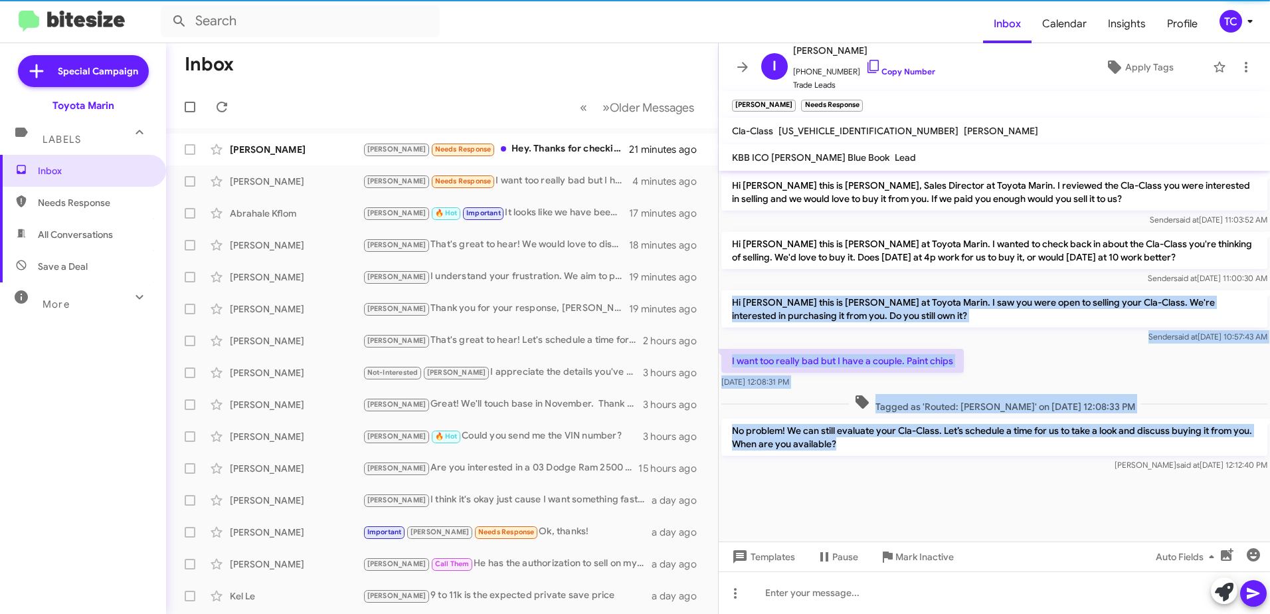
copy div "Hi [PERSON_NAME] this is [PERSON_NAME] at Toyota Marin. I saw you were open to …"
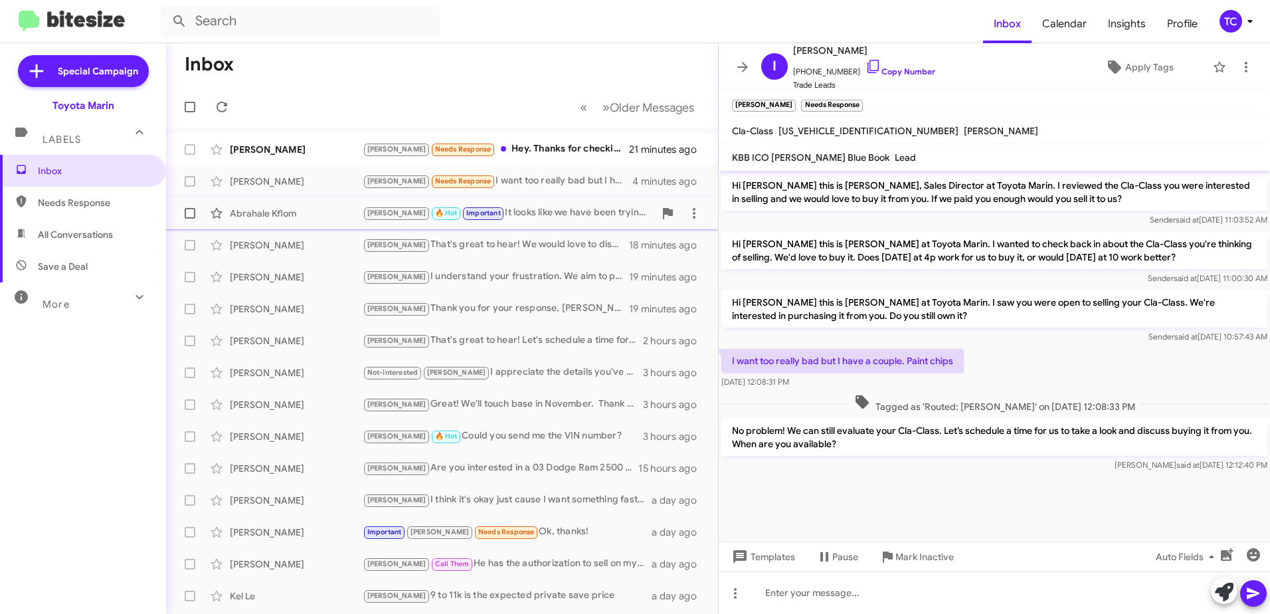
click at [581, 215] on div "[PERSON_NAME] 🔥 Hot Important It looks like we have been trying to work with yo…" at bounding box center [508, 212] width 291 height 15
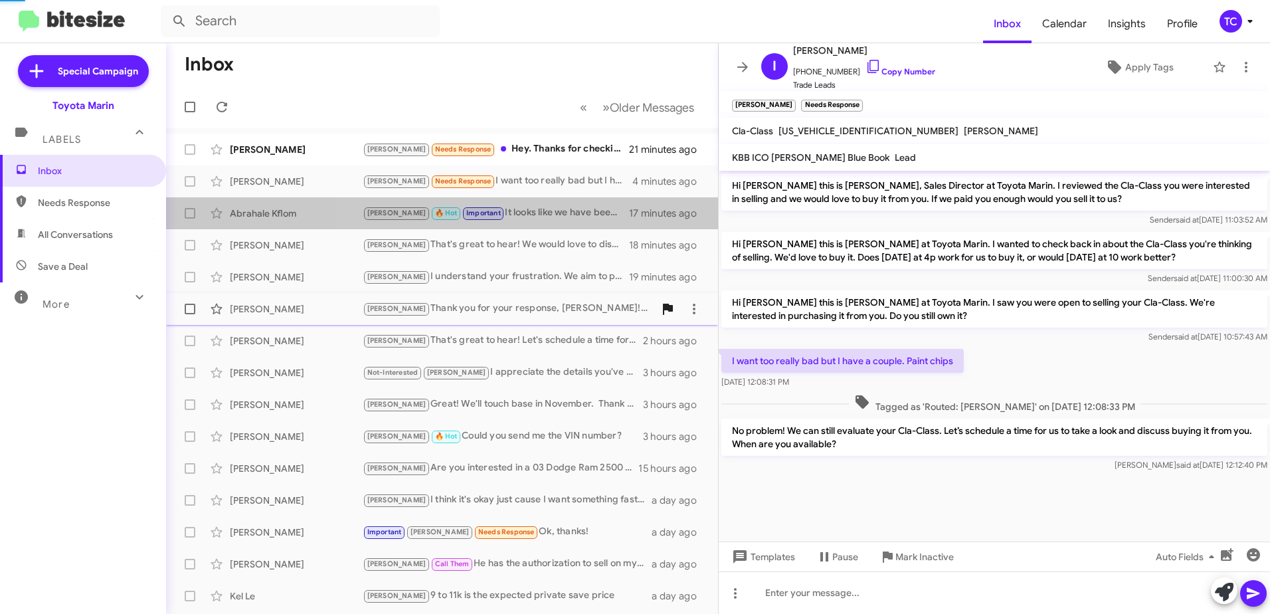
scroll to position [120, 0]
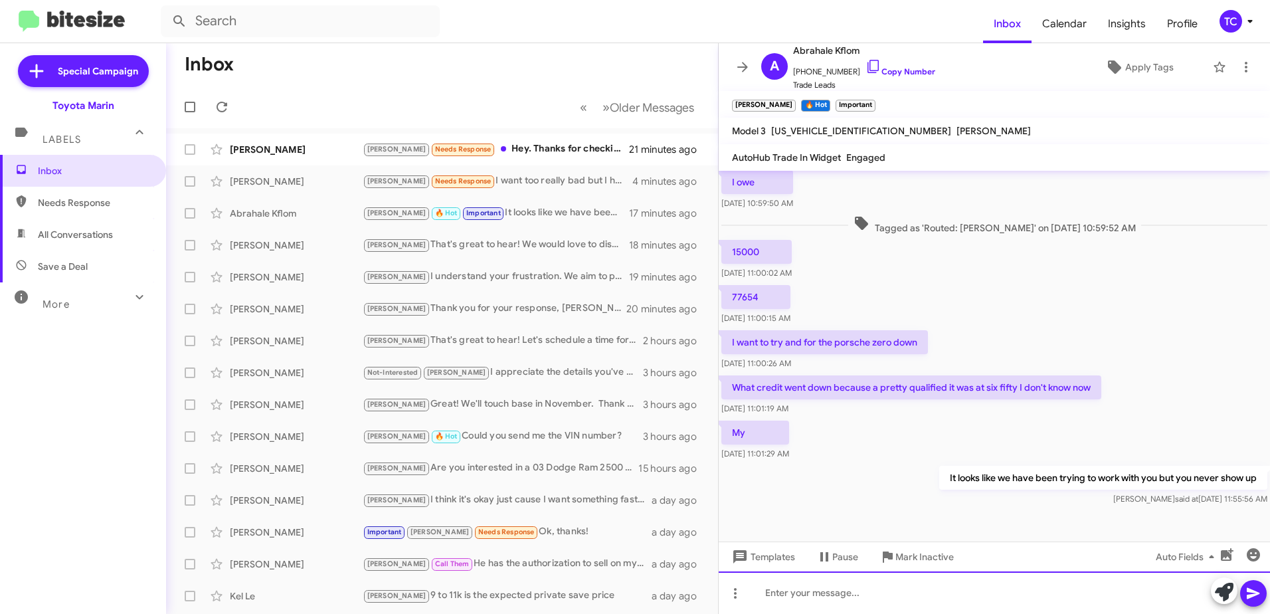
click at [836, 586] on div at bounding box center [993, 592] width 551 height 42
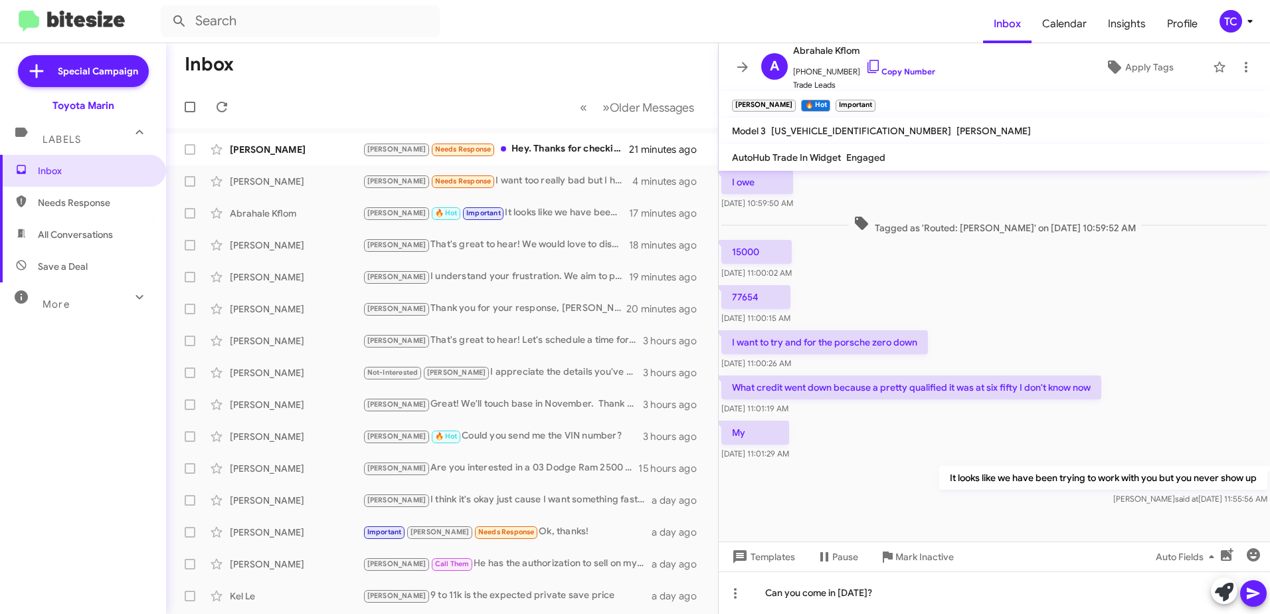
click at [1246, 598] on icon at bounding box center [1253, 593] width 16 height 16
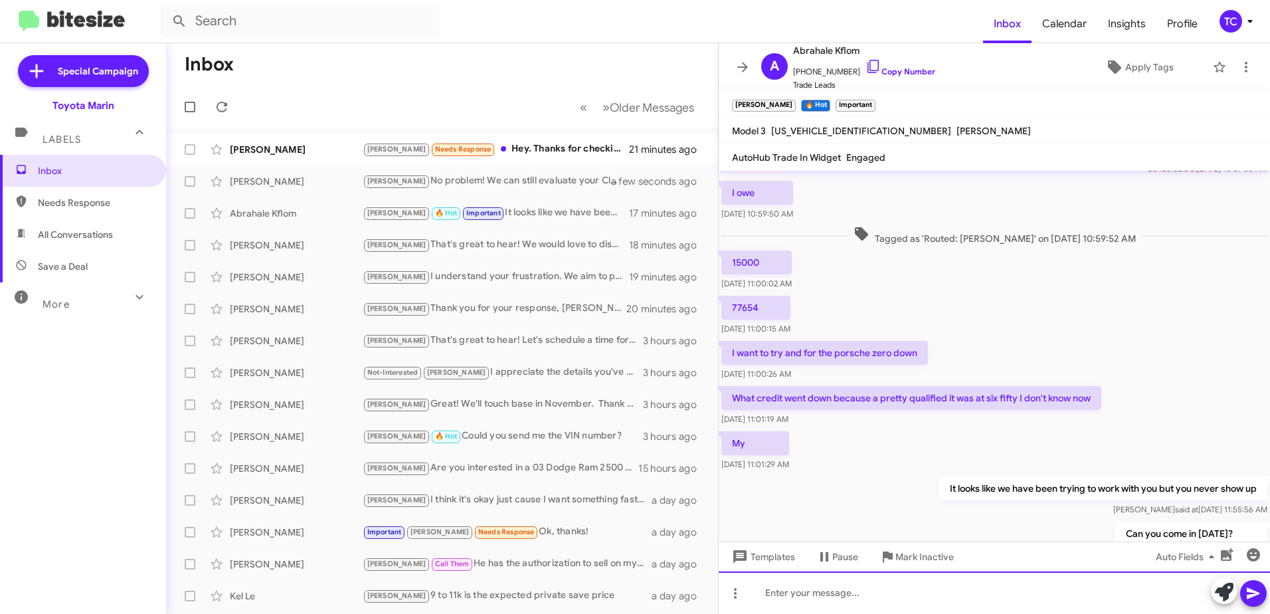
scroll to position [169, 0]
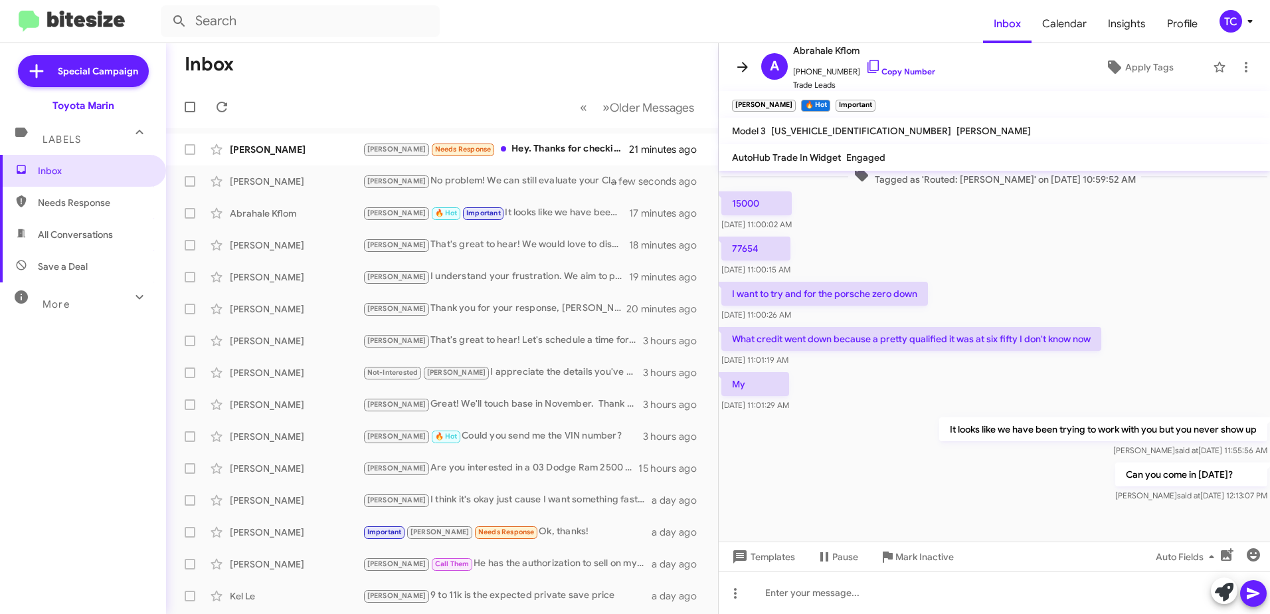
click at [744, 66] on icon at bounding box center [742, 67] width 11 height 10
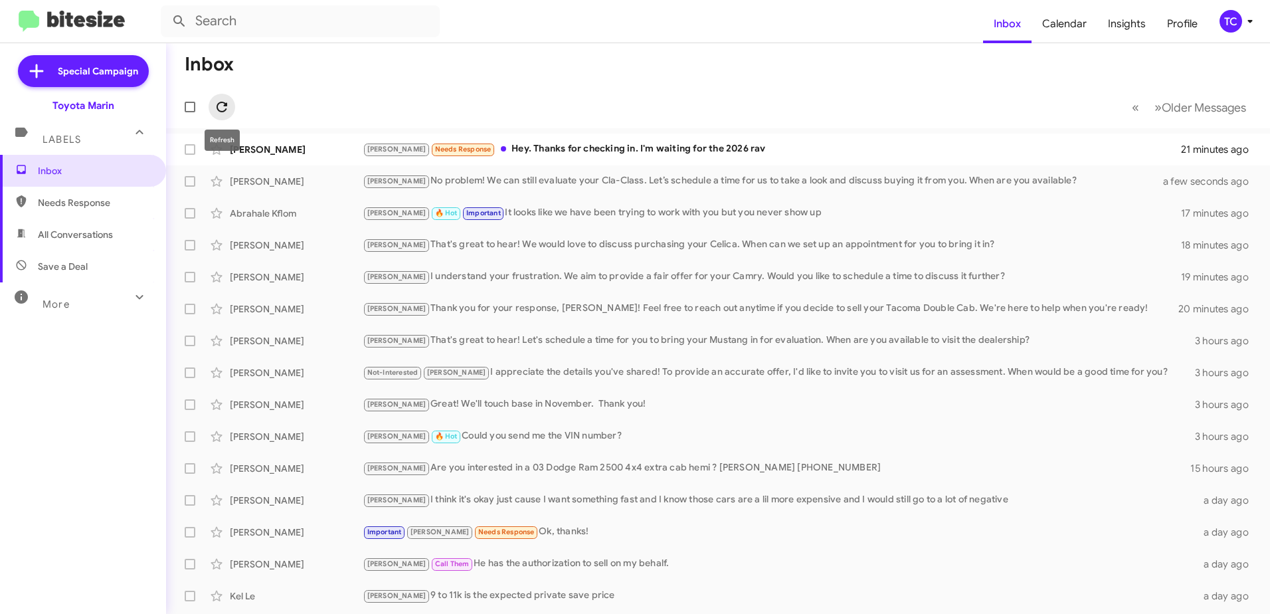
click at [212, 104] on span at bounding box center [221, 107] width 27 height 16
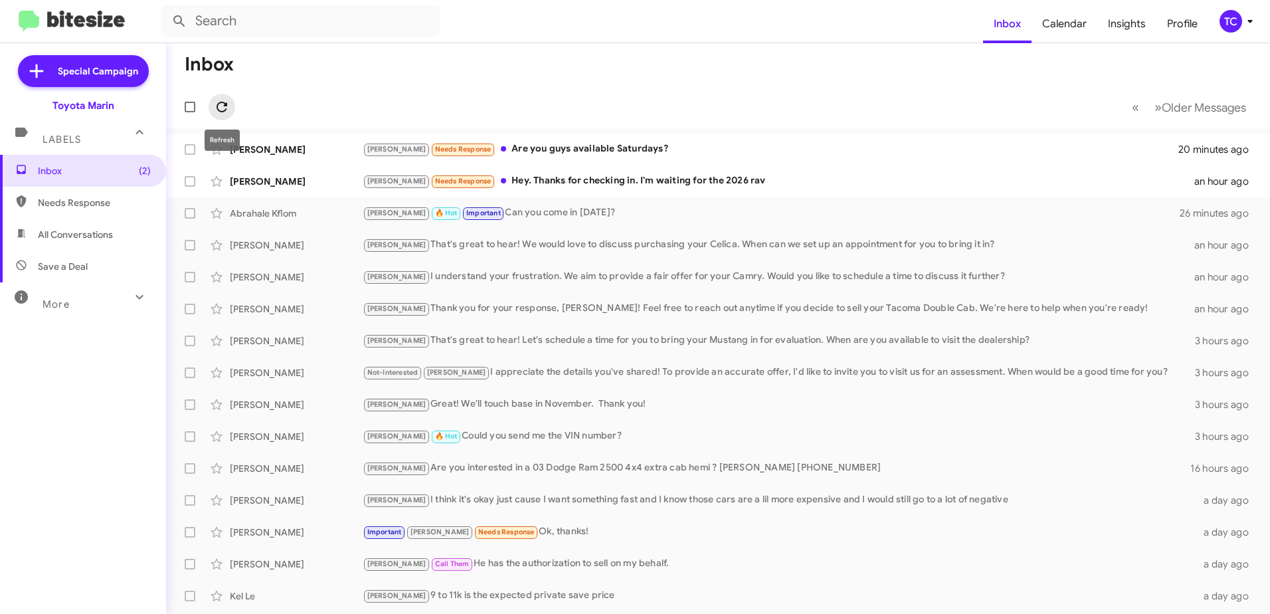
click at [218, 104] on icon at bounding box center [221, 107] width 11 height 11
click at [504, 149] on div "[PERSON_NAME] Needs Response Are you guys available Saturdays?" at bounding box center [784, 148] width 843 height 15
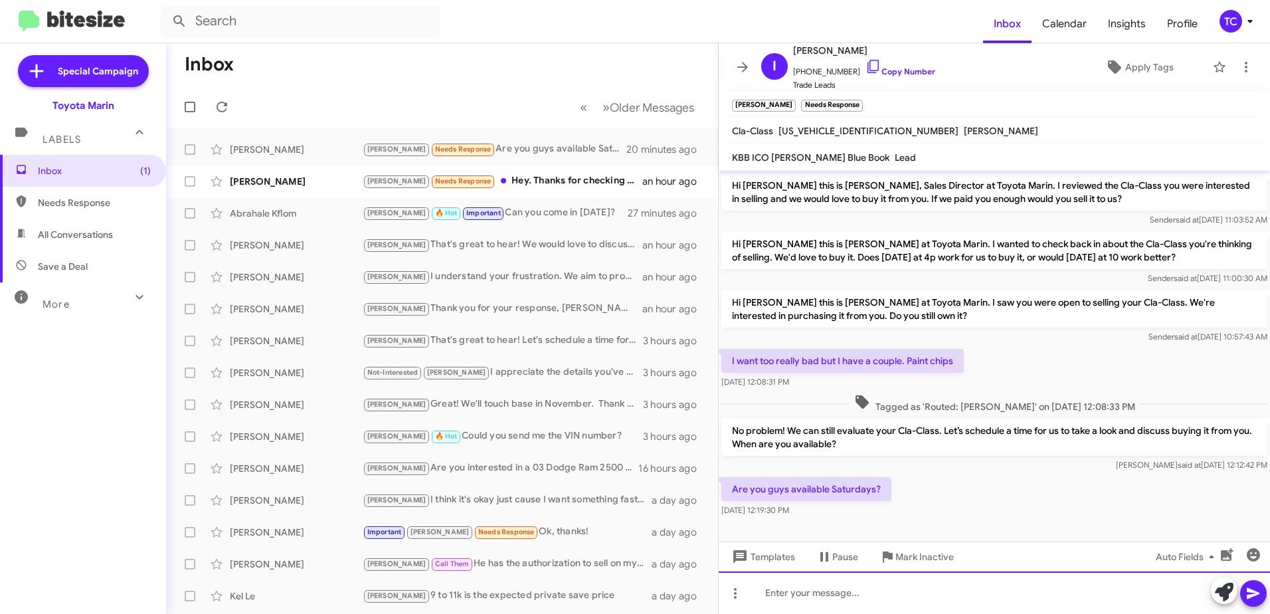
click at [1115, 574] on div at bounding box center [993, 592] width 551 height 42
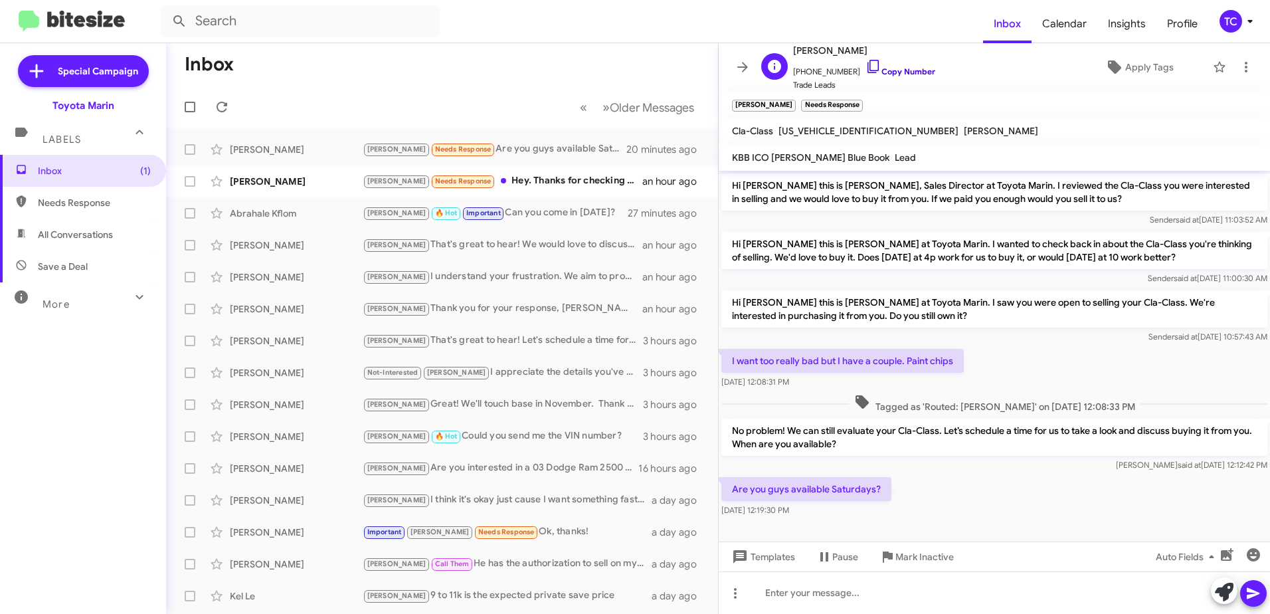
drag, startPoint x: 859, startPoint y: 62, endPoint x: 853, endPoint y: 62, distance: 6.7
click at [865, 62] on icon at bounding box center [873, 66] width 16 height 16
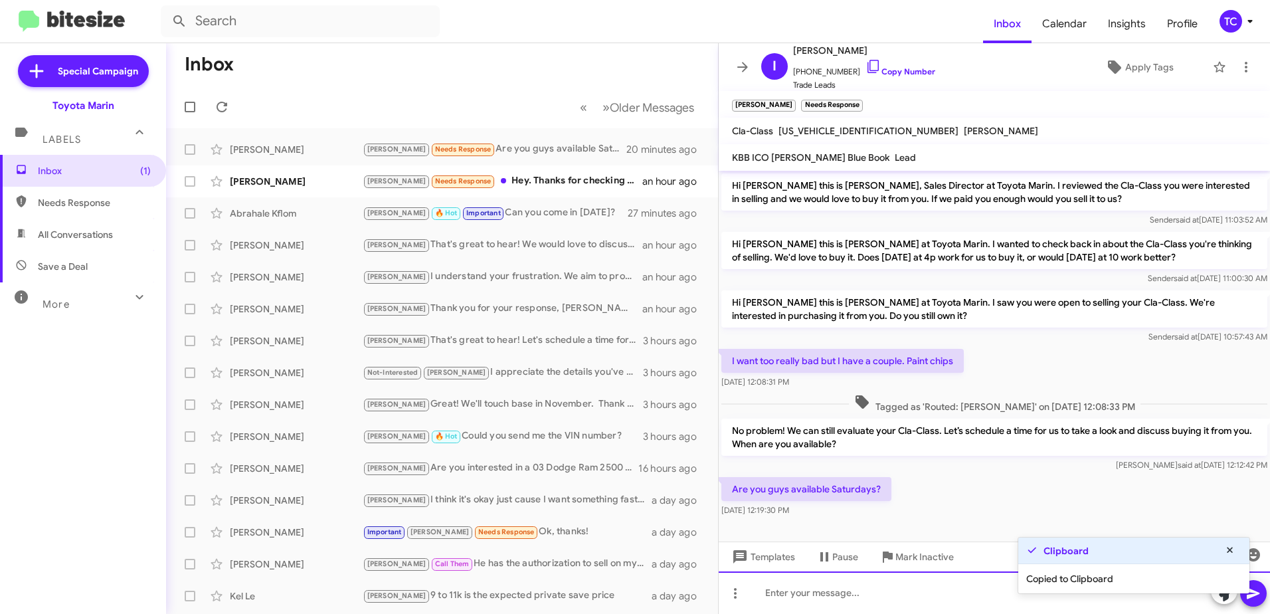
click at [774, 593] on div at bounding box center [993, 592] width 551 height 42
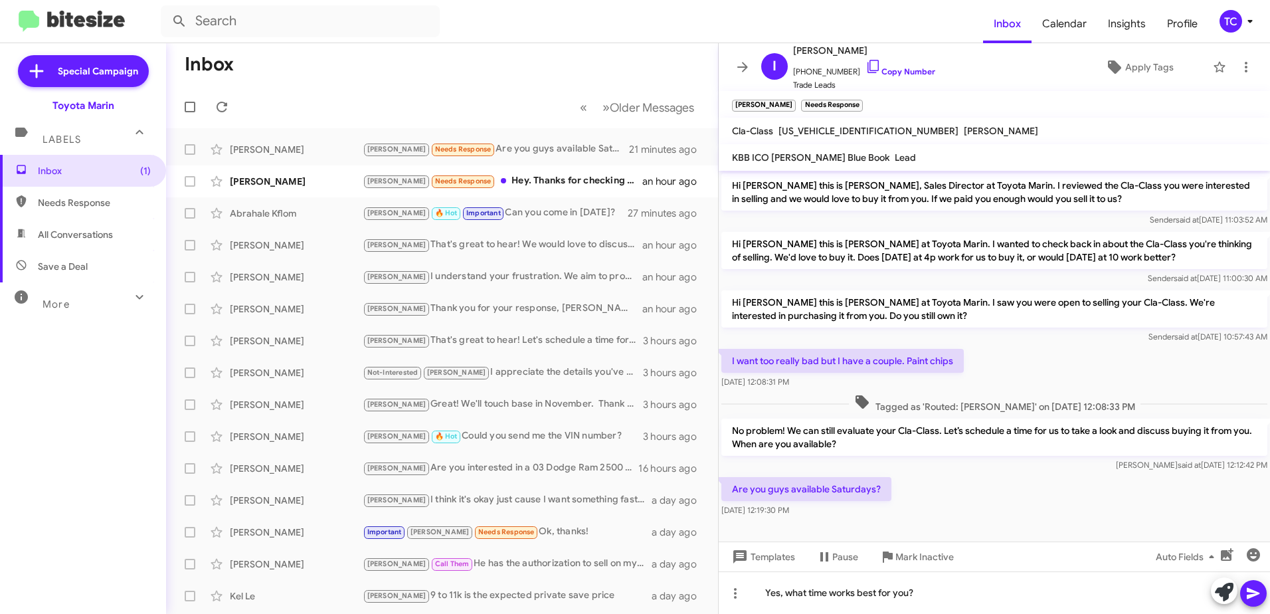
click at [1253, 593] on icon at bounding box center [1253, 593] width 16 height 16
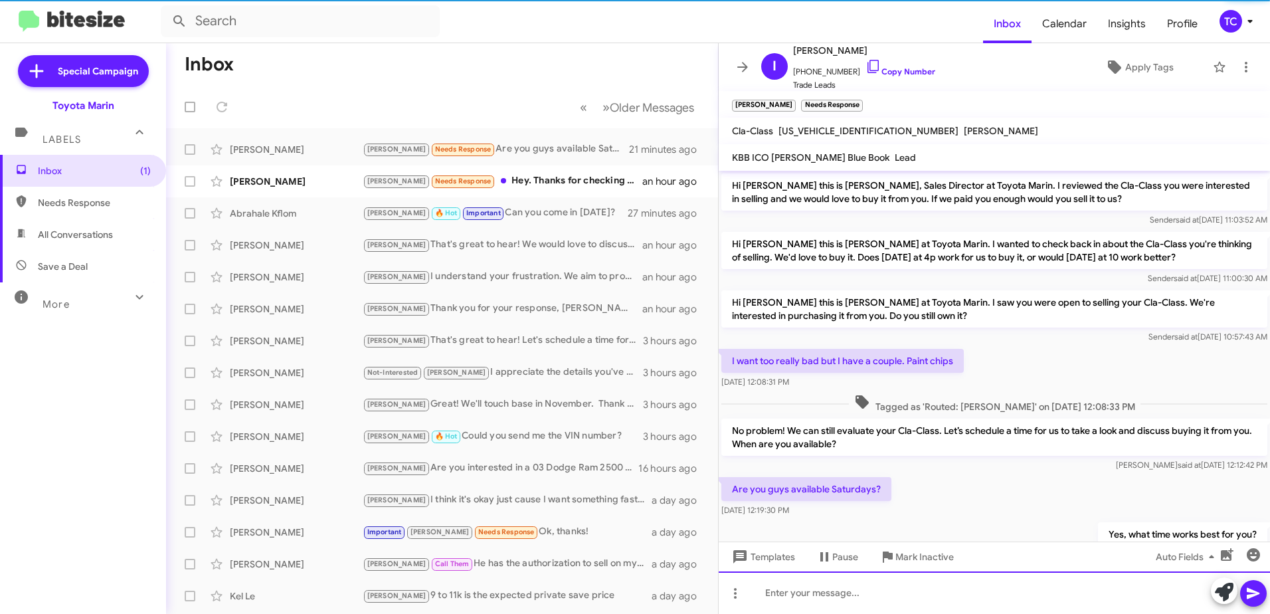
scroll to position [50, 0]
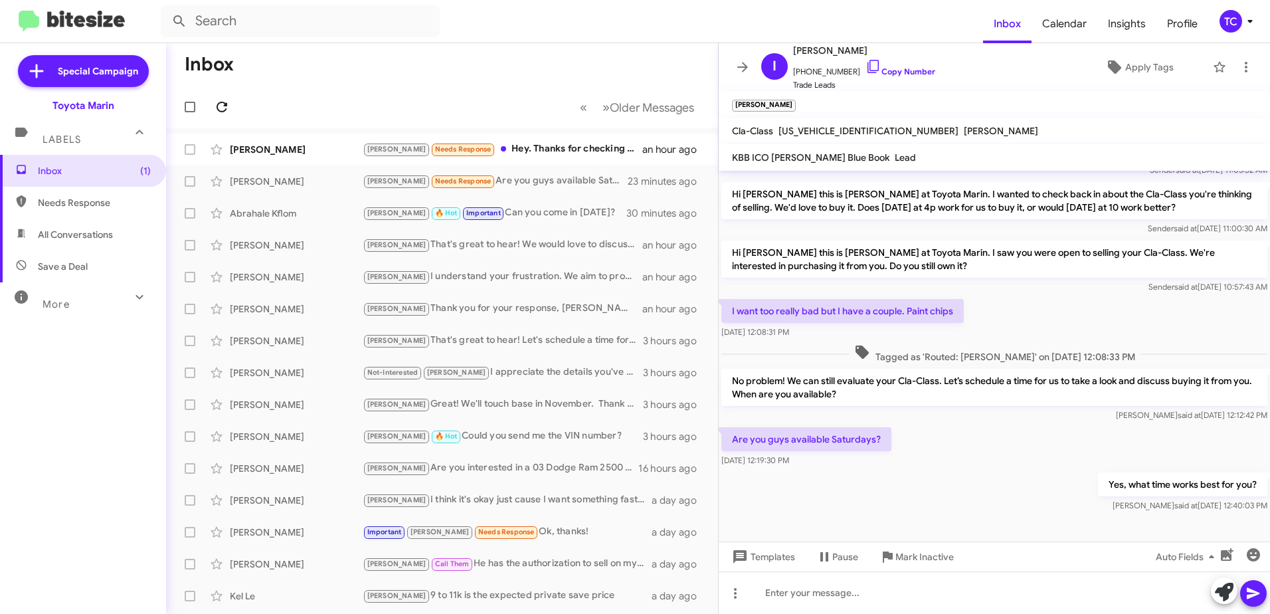
click at [228, 103] on icon at bounding box center [222, 107] width 16 height 16
